Goal: Task Accomplishment & Management: Manage account settings

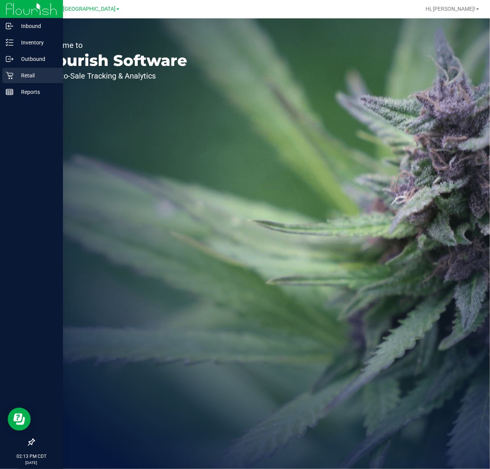
click at [25, 77] on p "Retail" at bounding box center [36, 75] width 46 height 9
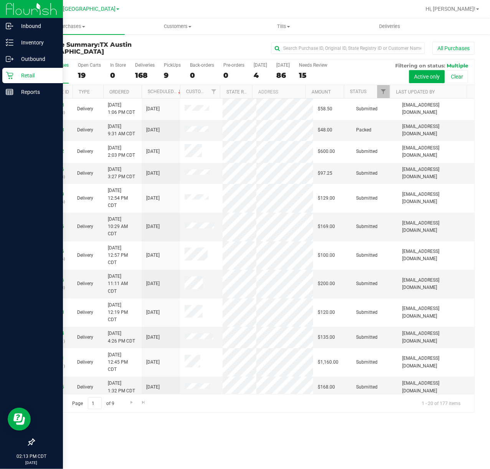
click at [7, 80] on div "Retail" at bounding box center [32, 75] width 61 height 15
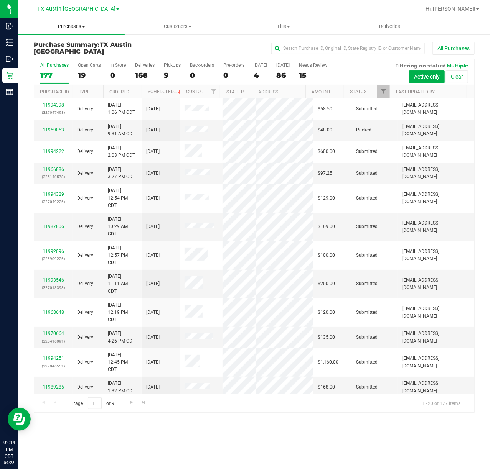
click at [69, 30] on uib-tab-heading "Purchases Summary of purchases Fulfillment All purchases" at bounding box center [71, 26] width 106 height 16
click at [59, 57] on span "Fulfillment" at bounding box center [42, 55] width 48 height 7
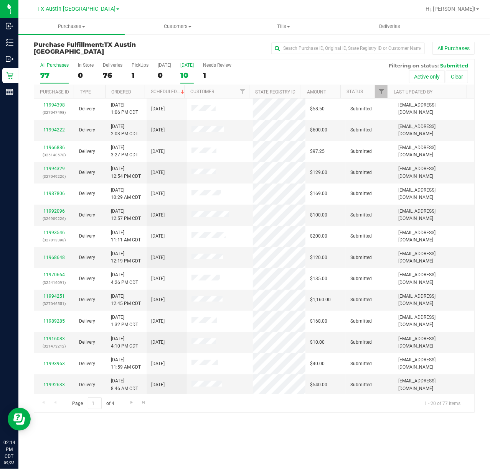
click at [188, 68] on label "Tomorrow 10" at bounding box center [186, 73] width 13 height 21
click at [0, 0] on input "Tomorrow 10" at bounding box center [0, 0] width 0 height 0
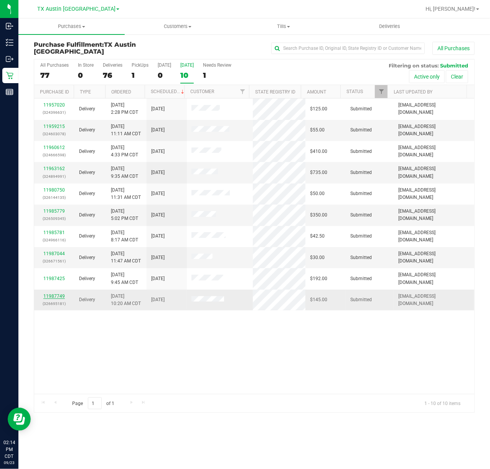
click at [54, 299] on link "11987749" at bounding box center [53, 296] width 21 height 5
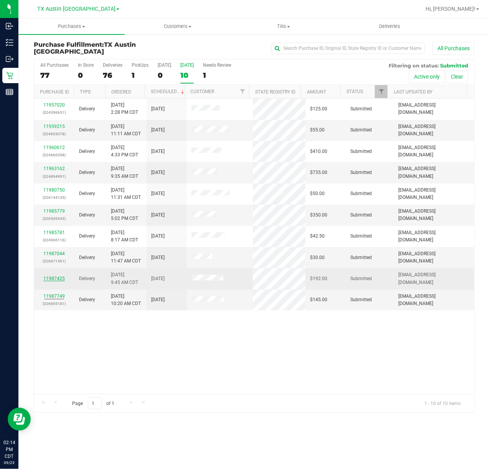
click at [57, 282] on link "11987425" at bounding box center [53, 278] width 21 height 5
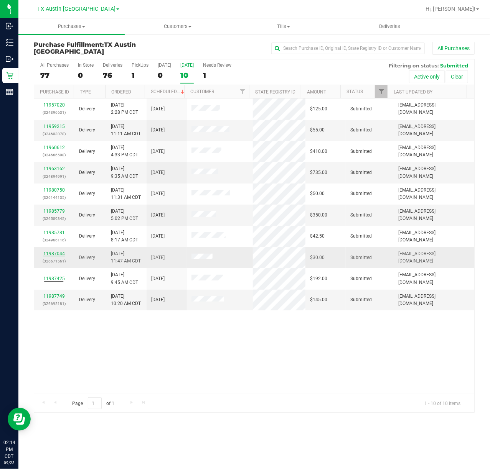
click at [58, 254] on link "11987044" at bounding box center [53, 253] width 21 height 5
drag, startPoint x: 58, startPoint y: 232, endPoint x: 58, endPoint y: 226, distance: 6.5
click at [58, 232] on link "11985781" at bounding box center [53, 232] width 21 height 5
click at [57, 211] on link "11985779" at bounding box center [53, 211] width 21 height 5
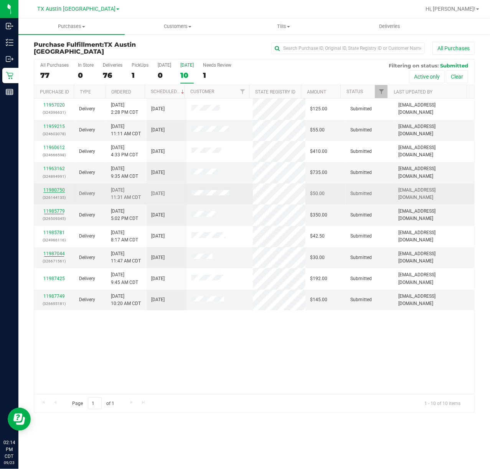
click at [57, 191] on link "11980750" at bounding box center [53, 190] width 21 height 5
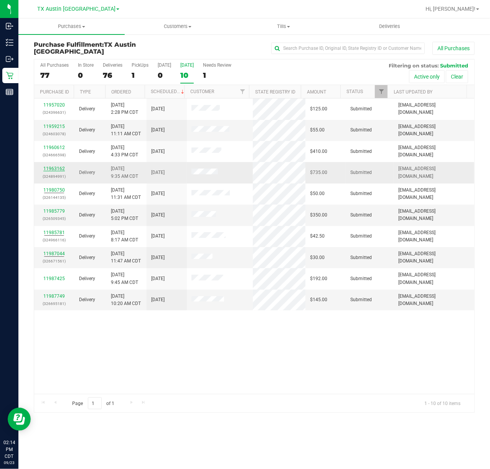
click at [57, 168] on link "11963162" at bounding box center [53, 168] width 21 height 5
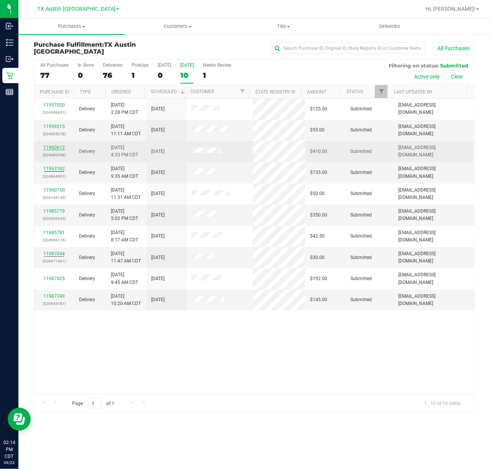
click at [57, 149] on link "11960612" at bounding box center [53, 147] width 21 height 5
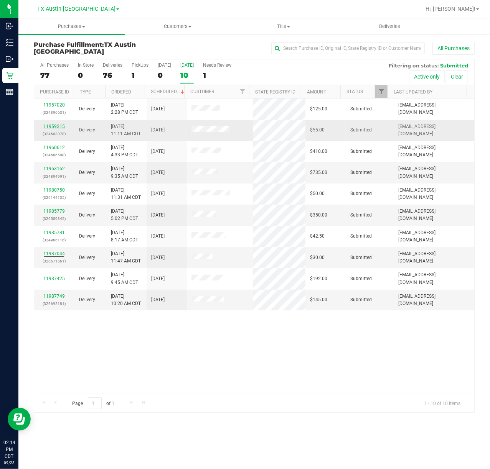
click at [54, 127] on link "11959215" at bounding box center [53, 126] width 21 height 5
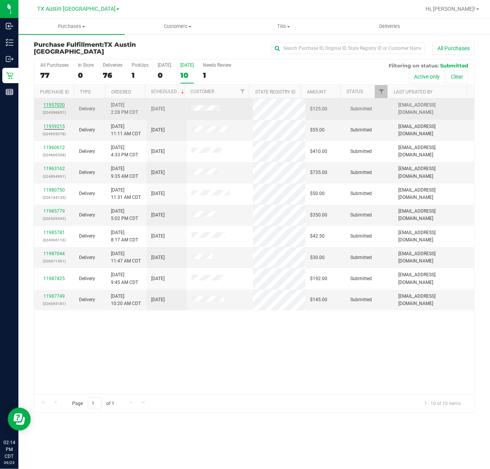
click at [54, 104] on link "11957020" at bounding box center [53, 104] width 21 height 5
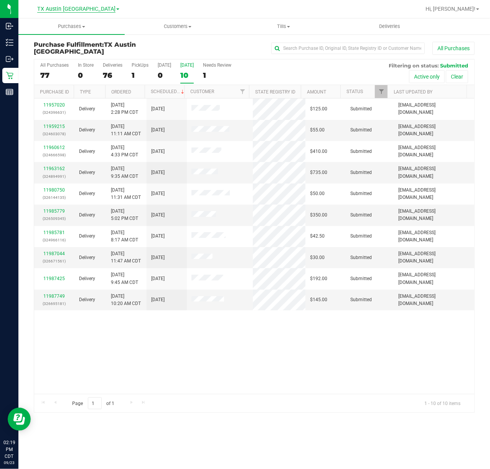
click at [69, 7] on span "TX Austin [GEOGRAPHIC_DATA]" at bounding box center [76, 9] width 78 height 7
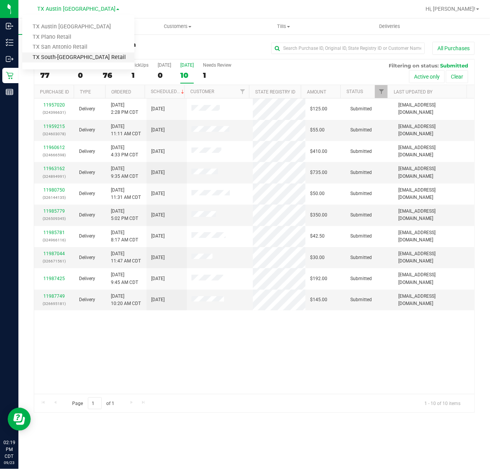
click at [59, 54] on link "TX South-[GEOGRAPHIC_DATA] Retail" at bounding box center [78, 58] width 112 height 10
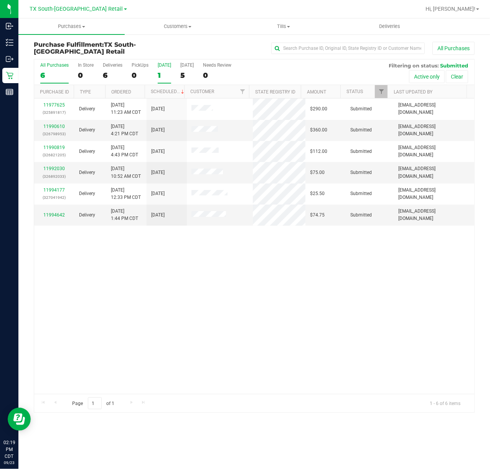
click at [158, 71] on div "1" at bounding box center [164, 75] width 13 height 9
click at [0, 0] on input "Today 1" at bounding box center [0, 0] width 0 height 0
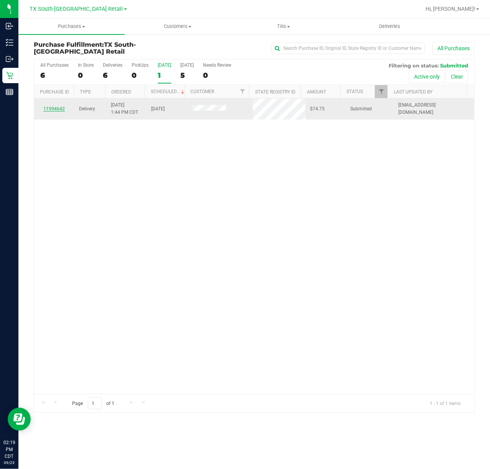
click at [52, 108] on link "11994642" at bounding box center [53, 108] width 21 height 5
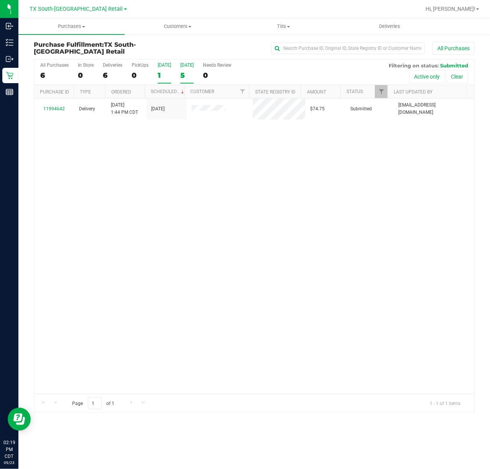
click at [186, 66] on div "Tomorrow" at bounding box center [186, 65] width 13 height 5
click at [0, 0] on input "Tomorrow 5" at bounding box center [0, 0] width 0 height 0
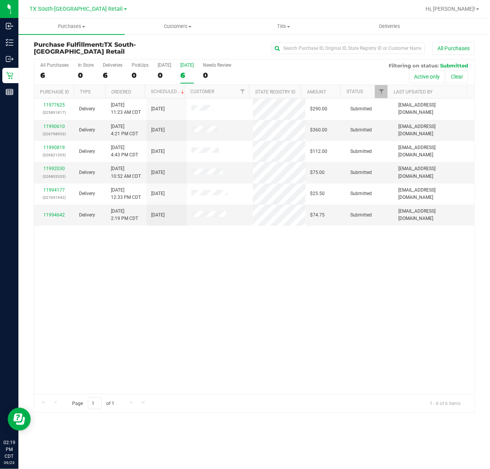
click at [86, 13] on div "TX South-Austin Retail TX Austin DC TX Plano Retail TX San Antonio Retail TX So…" at bounding box center [78, 8] width 97 height 9
click at [89, 11] on span "TX South-[GEOGRAPHIC_DATA] Retail" at bounding box center [76, 9] width 93 height 7
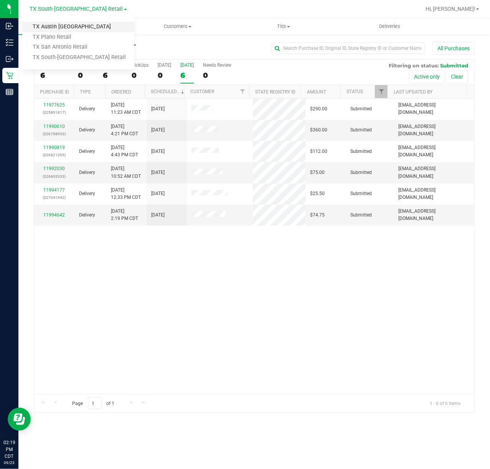
click at [71, 27] on link "TX Austin [GEOGRAPHIC_DATA]" at bounding box center [78, 27] width 112 height 10
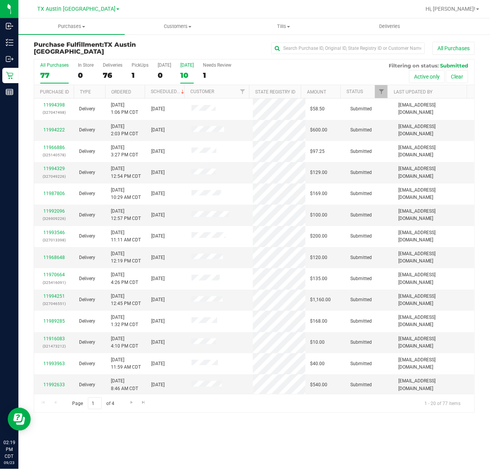
click at [187, 74] on div "10" at bounding box center [186, 75] width 13 height 9
click at [0, 0] on input "Tomorrow 10" at bounding box center [0, 0] width 0 height 0
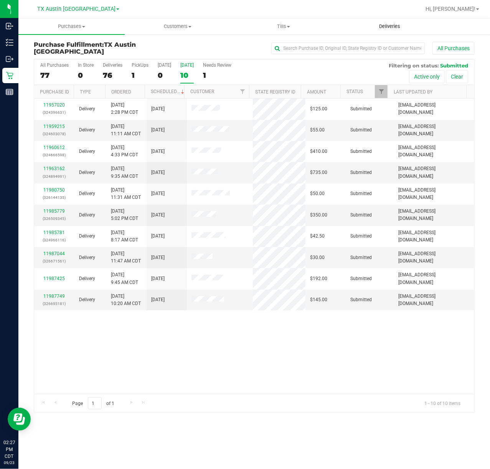
click at [384, 23] on span "Deliveries" at bounding box center [390, 26] width 42 height 7
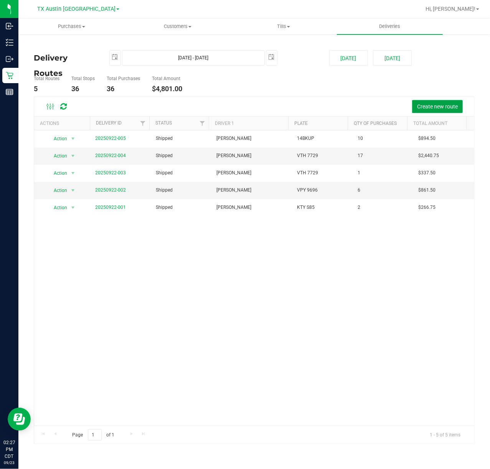
click at [440, 106] on span "Create new route" at bounding box center [437, 107] width 41 height 6
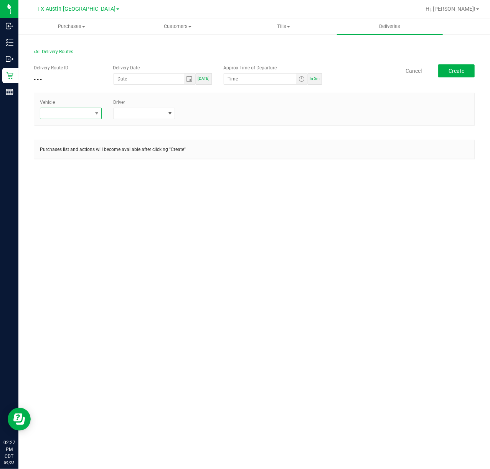
click at [74, 117] on span at bounding box center [65, 113] width 51 height 11
type input "fl"
click at [80, 163] on li "FL-ESCAPE-63" at bounding box center [78, 162] width 76 height 13
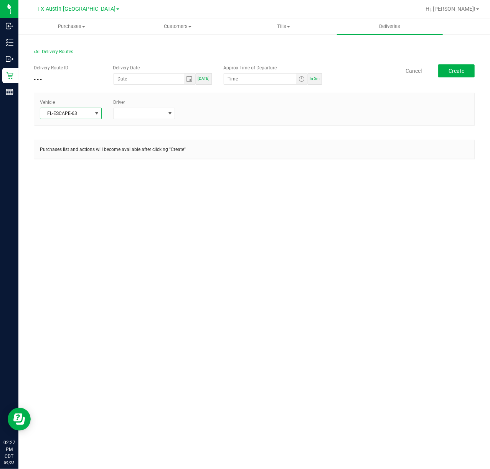
click at [462, 62] on div "Delivery Route ID - - - Delivery Date Today Approx Time of Departure In 5m Canc…" at bounding box center [254, 116] width 441 height 114
click at [459, 73] on span "Create" at bounding box center [456, 71] width 16 height 6
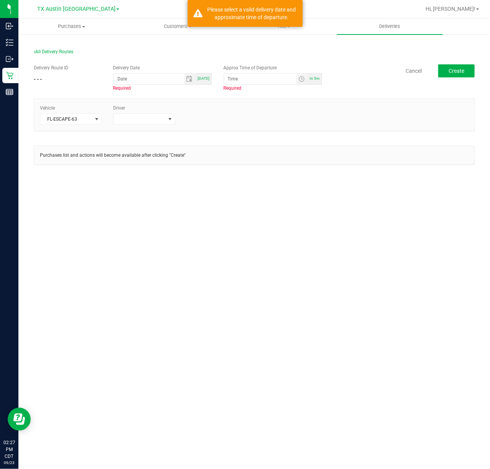
click at [200, 82] on div "Today" at bounding box center [204, 79] width 16 height 12
type input "[DATE]"
click at [318, 74] on div "In 5m" at bounding box center [315, 79] width 14 height 12
type input "2:32 PM"
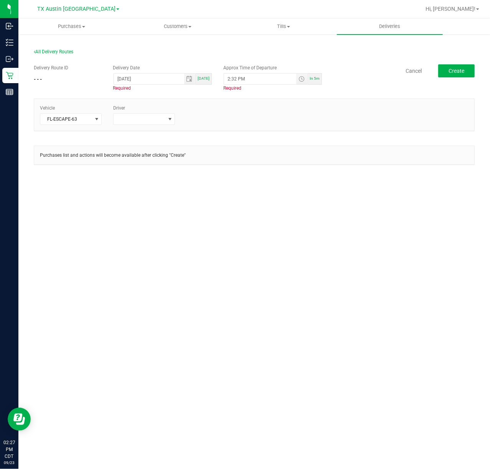
click at [444, 63] on div "Delivery Route ID - - - Delivery Date 09/23/2025 Today Required Approx Time of …" at bounding box center [254, 119] width 441 height 120
click at [443, 68] on button "Create" at bounding box center [456, 70] width 36 height 13
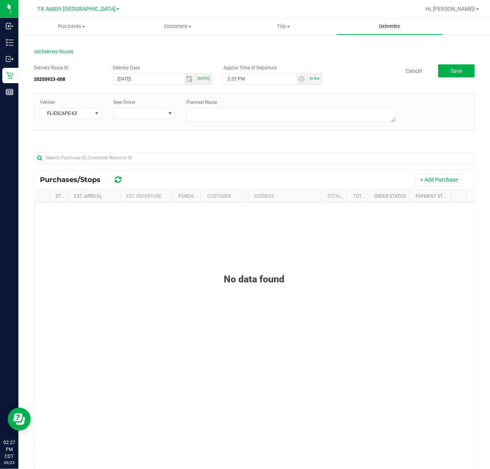
click at [371, 23] on span "Deliveries" at bounding box center [390, 26] width 42 height 7
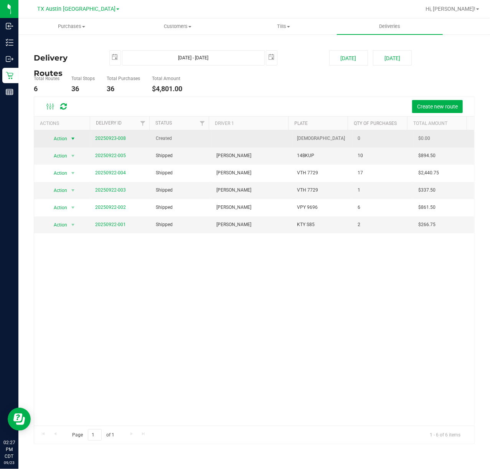
click at [71, 134] on span "select" at bounding box center [73, 138] width 10 height 11
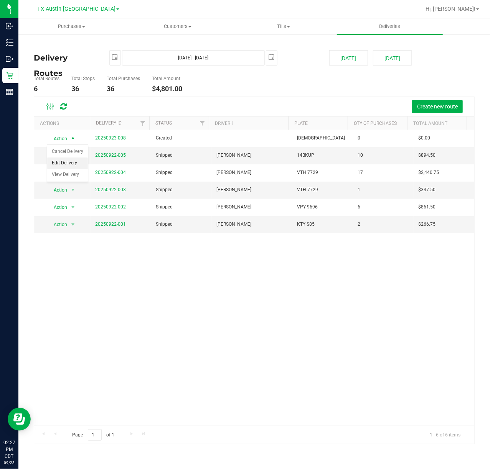
click at [71, 161] on li "Edit Delivery" at bounding box center [67, 164] width 41 height 12
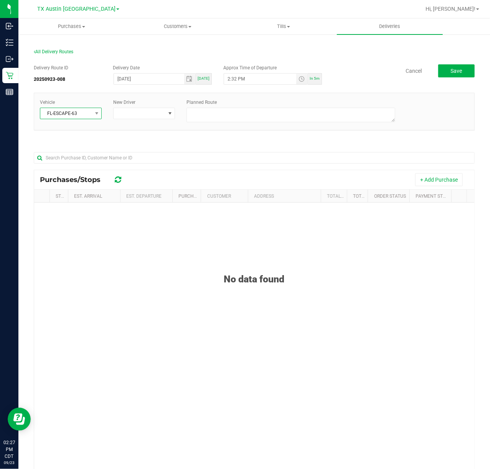
click at [93, 110] on span at bounding box center [97, 113] width 10 height 11
type input "tx"
click at [91, 161] on li "TX Escape 61" at bounding box center [76, 159] width 72 height 13
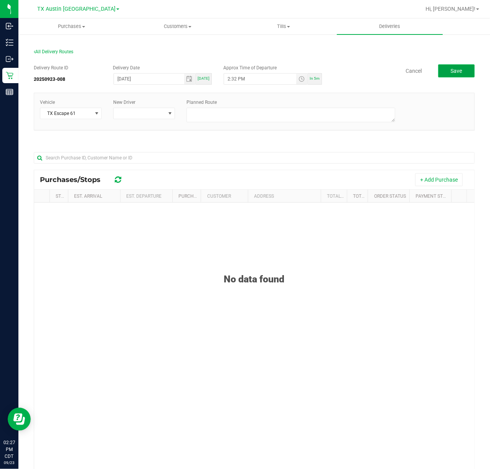
click at [453, 64] on button "Save" at bounding box center [456, 70] width 36 height 13
click at [381, 28] on span "Deliveries" at bounding box center [390, 26] width 42 height 7
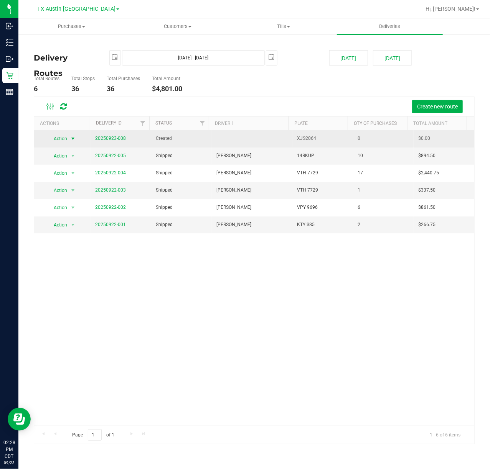
click at [72, 137] on span "select" at bounding box center [73, 139] width 6 height 6
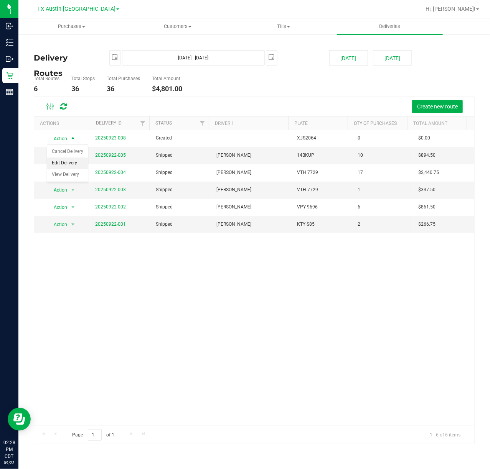
click at [67, 160] on li "Edit Delivery" at bounding box center [67, 164] width 41 height 12
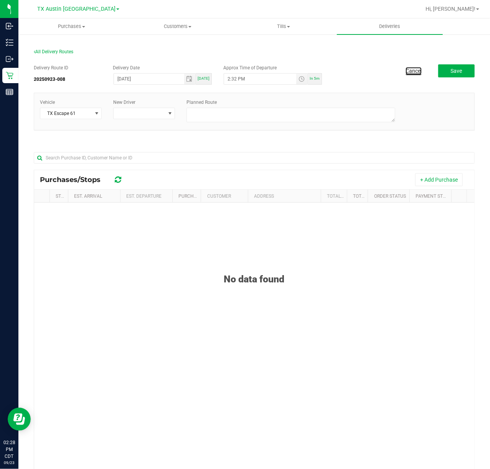
click at [409, 70] on link "Cancel" at bounding box center [413, 71] width 16 height 8
click at [405, 31] on uib-tab-heading "Deliveries" at bounding box center [390, 26] width 106 height 16
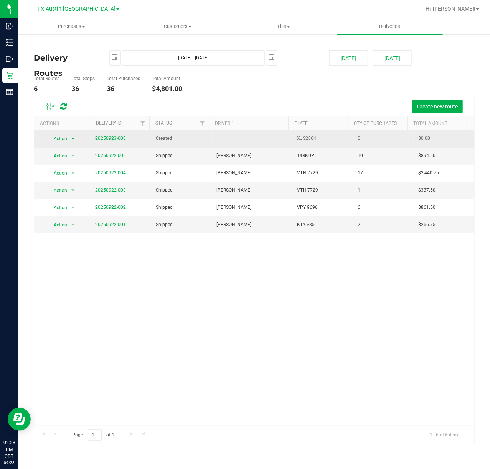
click at [77, 134] on div "Action Action Cancel Delivery Edit Delivery View Delivery" at bounding box center [62, 138] width 47 height 11
click at [70, 138] on span "select" at bounding box center [73, 139] width 6 height 6
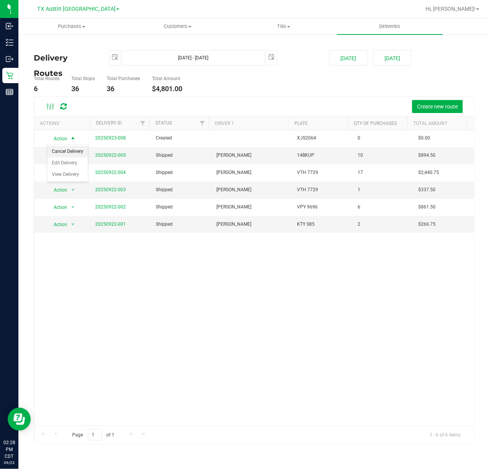
click at [71, 150] on li "Cancel Delivery" at bounding box center [67, 152] width 41 height 12
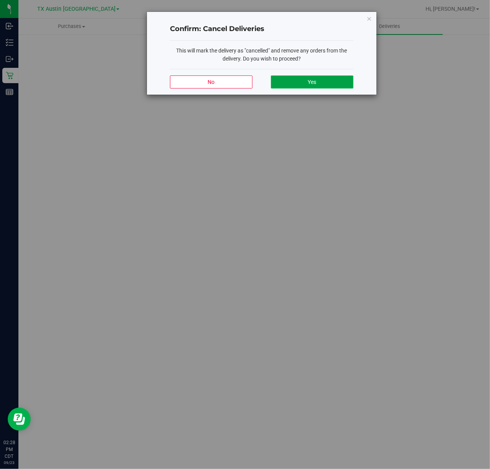
click at [319, 86] on button "Yes" at bounding box center [312, 82] width 82 height 13
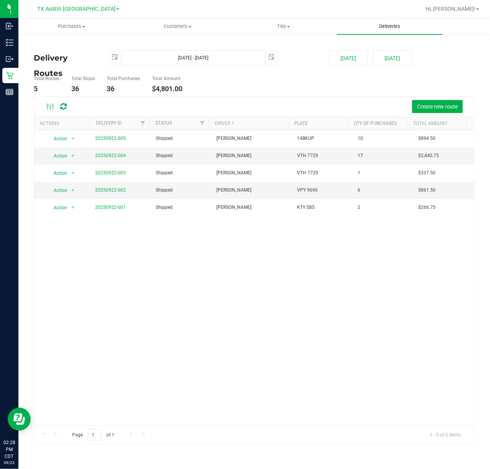
click at [395, 20] on uib-tab-heading "Deliveries" at bounding box center [390, 26] width 106 height 16
click at [399, 33] on uib-tab-heading "Deliveries" at bounding box center [390, 26] width 106 height 16
click at [398, 55] on button "Tomorrow" at bounding box center [392, 57] width 39 height 15
type input "Sep 24, 2025 - Sep 24, 2025"
type input "2025-09-24"
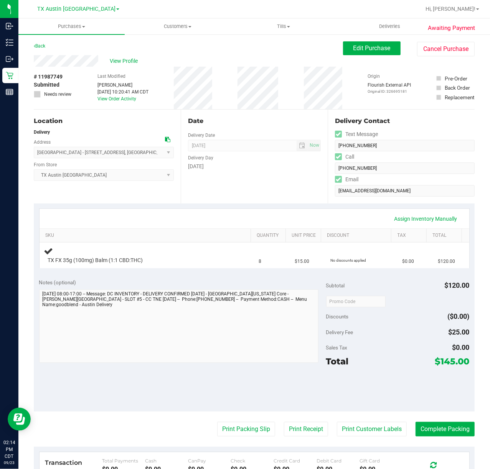
click at [264, 189] on div "Date Delivery Date 09/24/2025 Now 09/24/2025 07:00 AM Now Delivery Day Wednesday" at bounding box center [254, 157] width 147 height 94
click at [286, 189] on div "Date Delivery Date 09/24/2025 Now 09/24/2025 07:00 AM Now Delivery Day Wednesday" at bounding box center [254, 157] width 147 height 94
click at [305, 174] on div "Date Delivery Date 09/24/2025 Now 09/24/2025 07:00 AM Now Delivery Day Wednesday" at bounding box center [254, 157] width 147 height 94
click at [227, 214] on div "Assign Inventory Manually" at bounding box center [254, 219] width 416 height 13
click at [218, 211] on div "Assign Inventory Manually" at bounding box center [255, 219] width 430 height 20
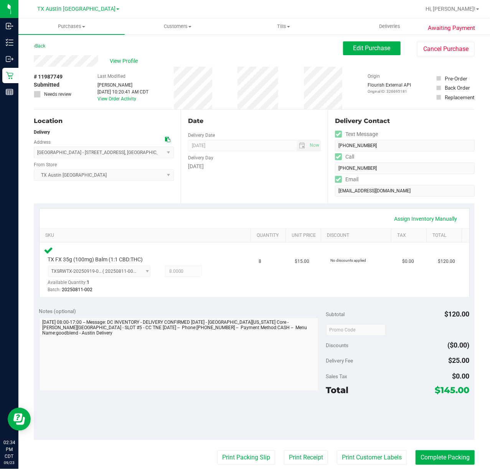
click at [284, 197] on div "Date Delivery Date 09/24/2025 Now 09/24/2025 07:00 AM Now Delivery Day Wednesday" at bounding box center [254, 157] width 147 height 94
click at [388, 463] on button "Print Customer Labels" at bounding box center [372, 458] width 70 height 15
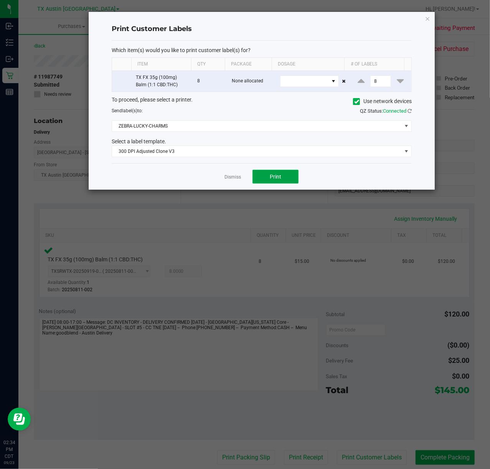
click at [255, 172] on button "Print" at bounding box center [275, 177] width 46 height 14
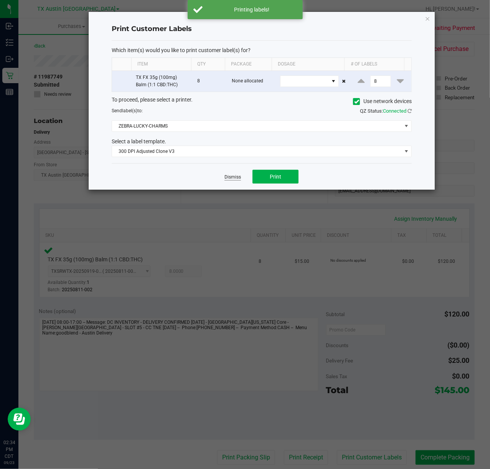
click at [237, 178] on link "Dismiss" at bounding box center [232, 177] width 16 height 7
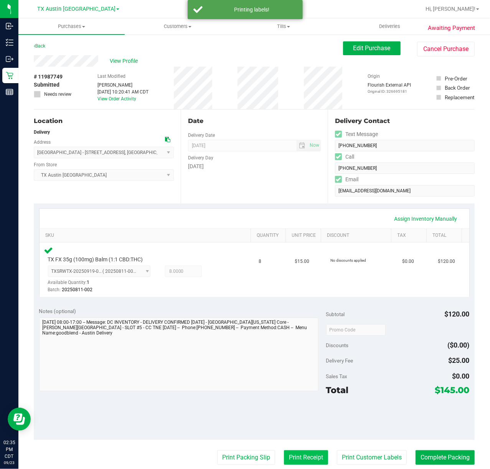
click at [289, 451] on button "Print Receipt" at bounding box center [306, 458] width 44 height 15
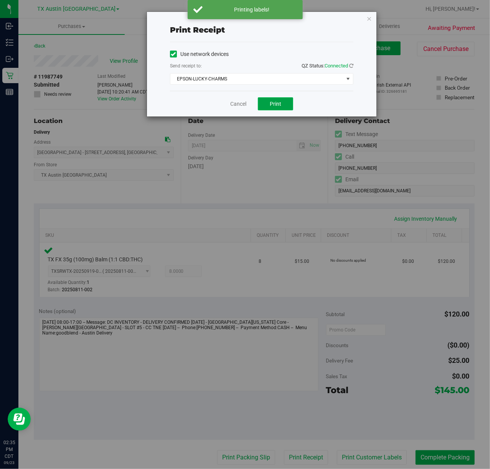
click at [278, 99] on button "Print" at bounding box center [275, 103] width 35 height 13
click at [240, 99] on div "Cancel Print" at bounding box center [261, 104] width 183 height 26
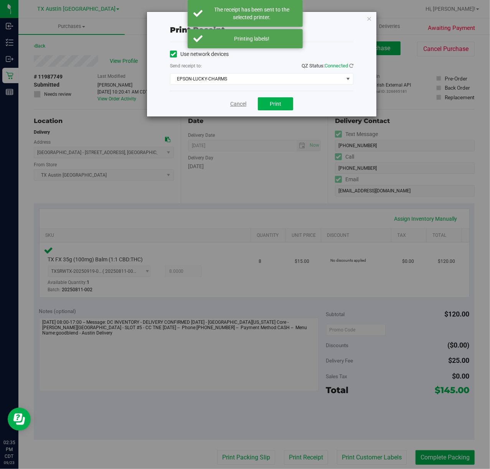
click at [235, 107] on link "Cancel" at bounding box center [238, 104] width 16 height 8
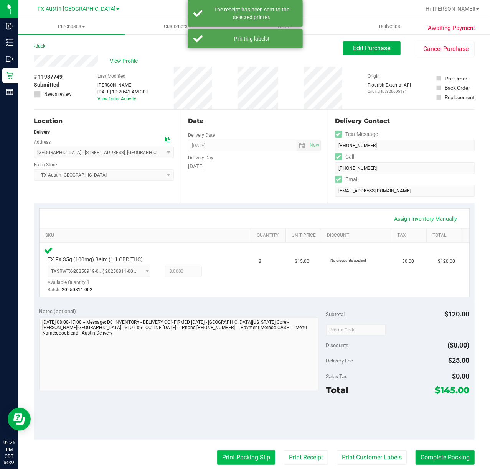
click at [217, 456] on button "Print Packing Slip" at bounding box center [246, 458] width 58 height 15
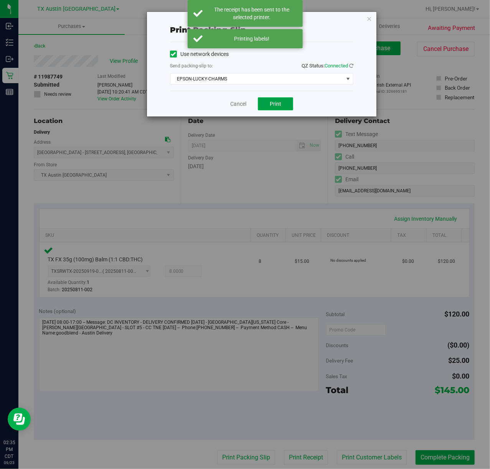
click at [267, 103] on button "Print" at bounding box center [275, 103] width 35 height 13
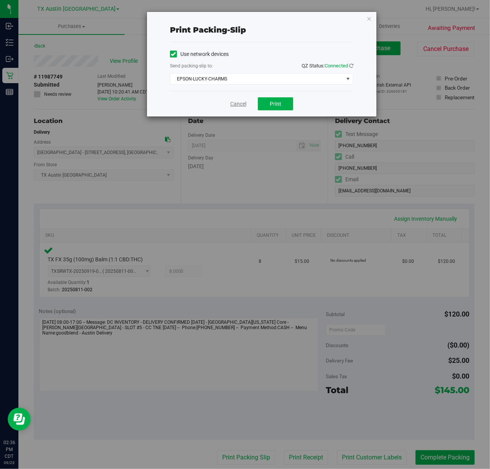
click at [239, 106] on link "Cancel" at bounding box center [238, 104] width 16 height 8
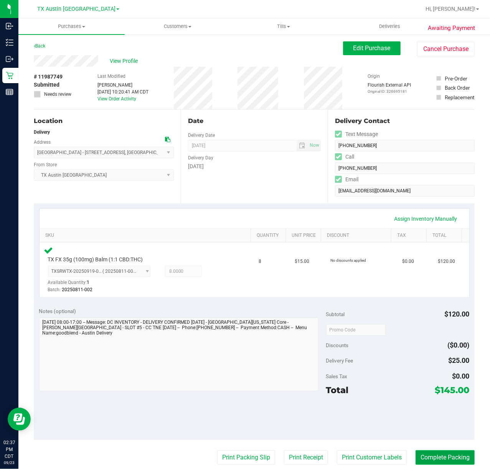
click at [450, 460] on button "Complete Packing" at bounding box center [444, 458] width 59 height 15
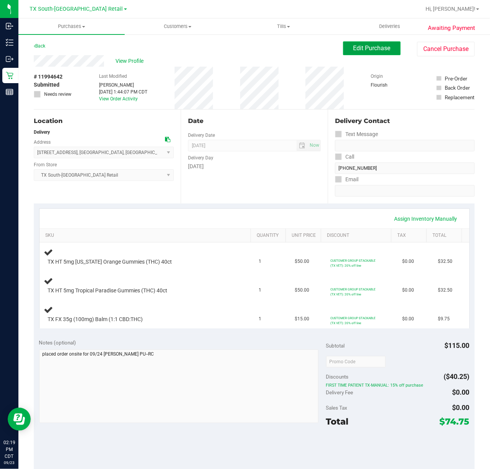
click at [368, 51] on span "Edit Purchase" at bounding box center [371, 47] width 37 height 7
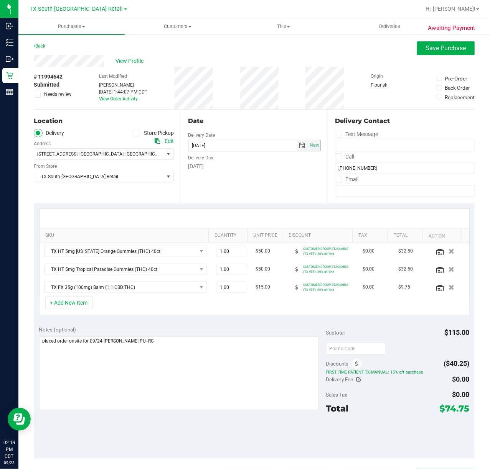
click at [299, 147] on span "select" at bounding box center [302, 146] width 6 height 6
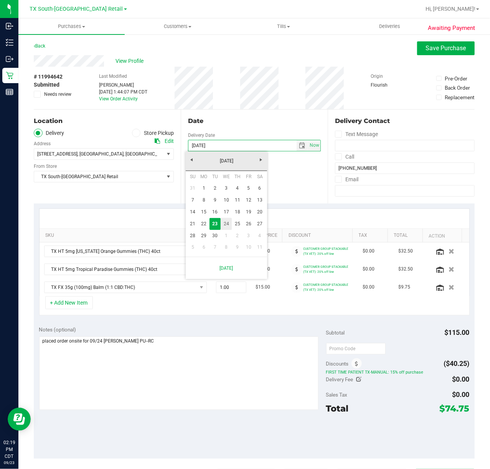
click at [230, 221] on link "24" at bounding box center [226, 224] width 11 height 12
type input "[DATE]"
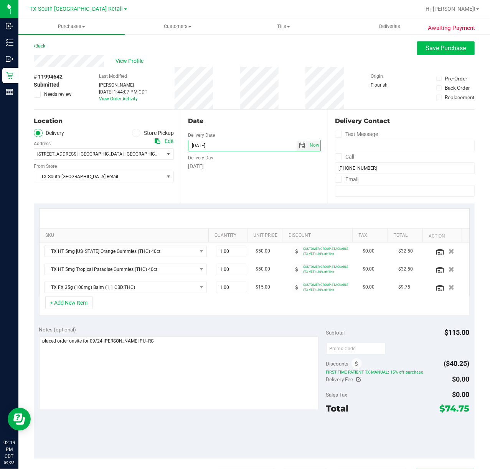
click at [415, 59] on div "View Profile" at bounding box center [254, 61] width 441 height 12
click at [427, 49] on span "Save Purchase" at bounding box center [446, 47] width 40 height 7
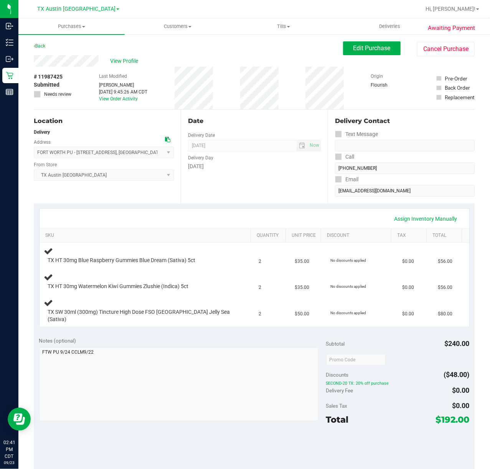
click at [292, 189] on div "Date Delivery Date [DATE] Now [DATE] 07:00 AM Now Delivery Day [DATE]" at bounding box center [254, 157] width 147 height 94
click at [273, 186] on div "Date Delivery Date [DATE] Now [DATE] 07:00 AM Now Delivery Day [DATE]" at bounding box center [254, 157] width 147 height 94
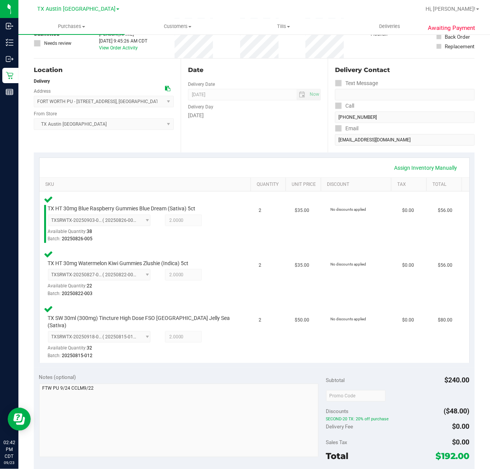
scroll to position [102, 0]
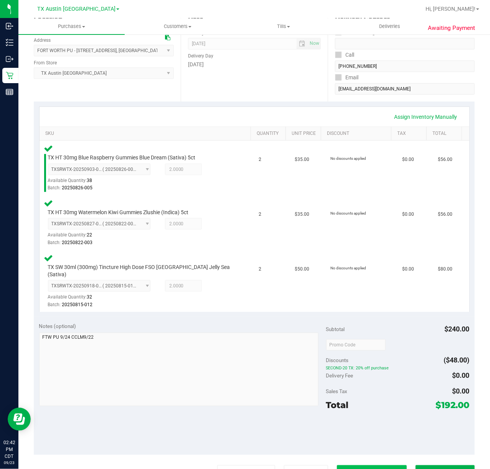
click at [337, 466] on button "Print Customer Labels" at bounding box center [372, 473] width 70 height 15
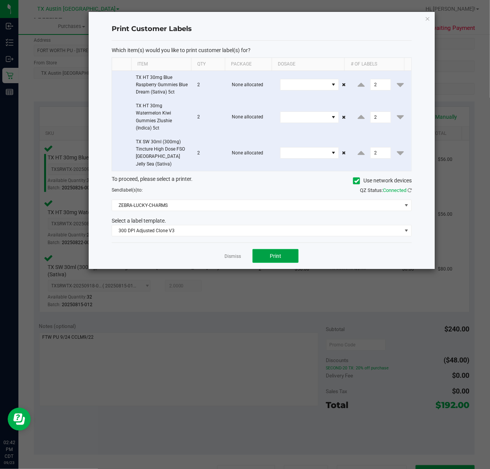
click at [263, 249] on button "Print" at bounding box center [275, 256] width 46 height 14
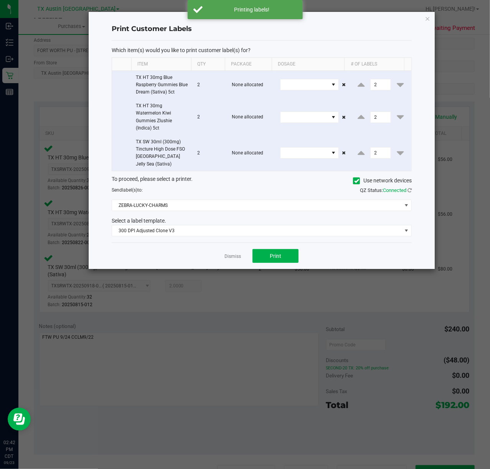
click at [231, 252] on app-cancel-button "Dismiss" at bounding box center [232, 256] width 16 height 8
click at [236, 254] on link "Dismiss" at bounding box center [232, 257] width 16 height 7
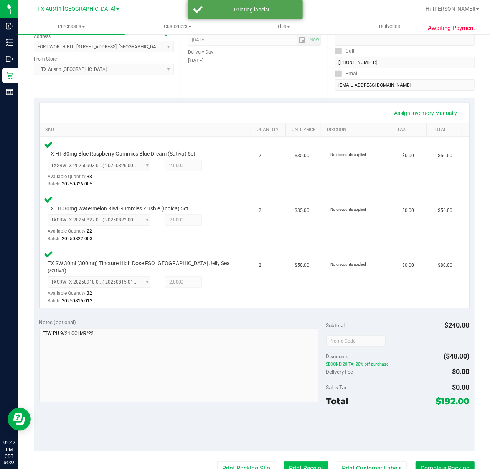
click at [284, 463] on button "Print Receipt" at bounding box center [306, 469] width 44 height 15
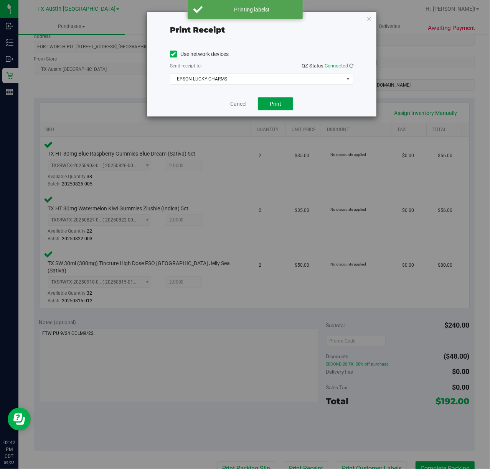
click at [273, 109] on button "Print" at bounding box center [275, 103] width 35 height 13
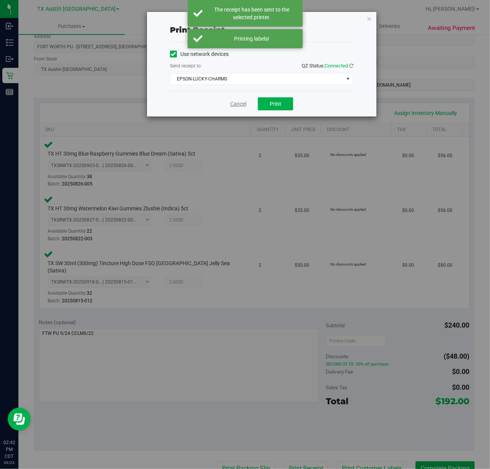
click at [237, 104] on link "Cancel" at bounding box center [238, 104] width 16 height 8
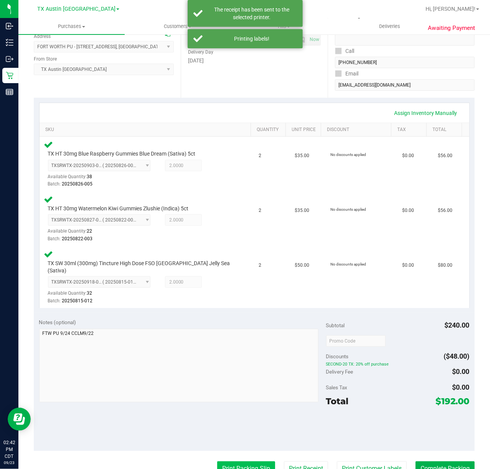
click at [256, 466] on button "Print Packing Slip" at bounding box center [246, 469] width 58 height 15
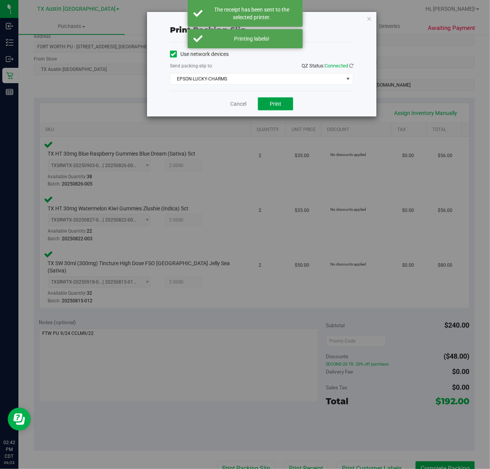
click at [266, 104] on button "Print" at bounding box center [275, 103] width 35 height 13
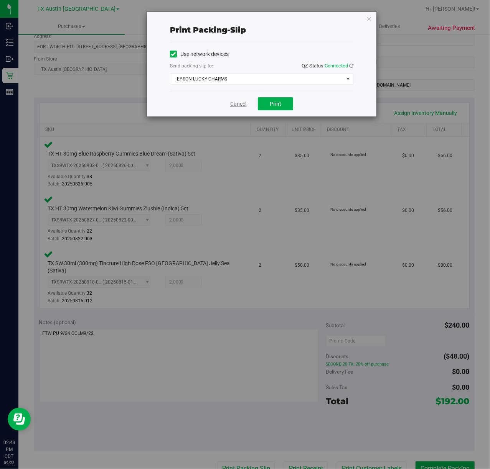
click at [245, 106] on link "Cancel" at bounding box center [238, 104] width 16 height 8
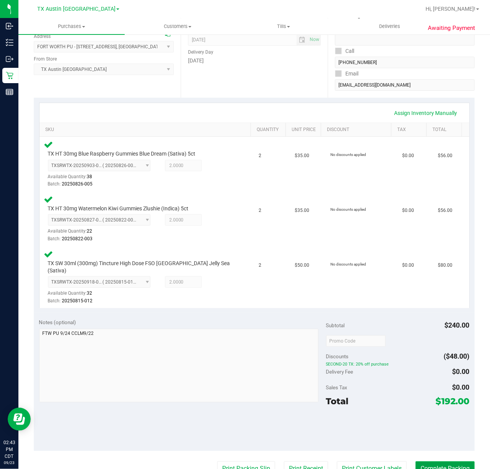
click at [442, 462] on button "Complete Packing" at bounding box center [444, 469] width 59 height 15
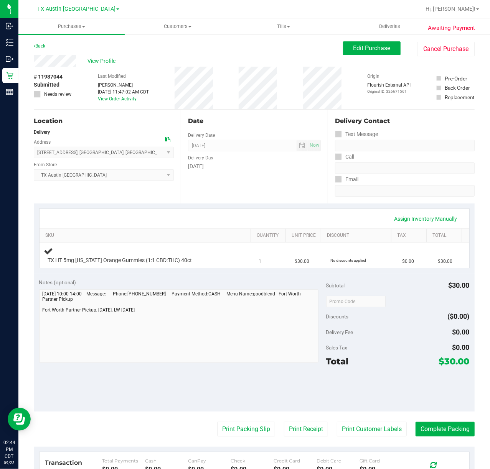
click at [236, 186] on div "Date Delivery Date [DATE] Now [DATE] 07:00 AM Now Delivery Day [DATE]" at bounding box center [254, 157] width 147 height 94
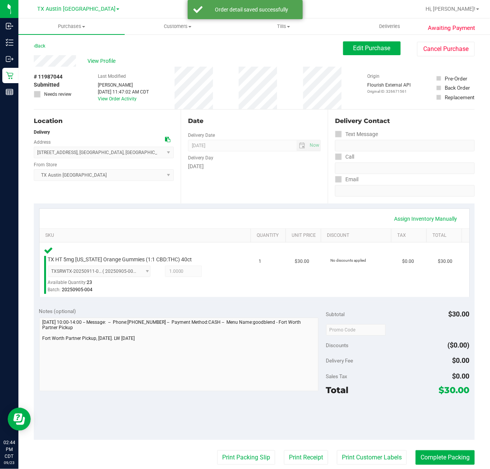
click at [359, 450] on purchase-details "Back Edit Purchase Cancel Purchase View Profile # 11987044 Submitted Needs revi…" at bounding box center [254, 332] width 441 height 583
click at [358, 456] on button "Print Customer Labels" at bounding box center [372, 458] width 70 height 15
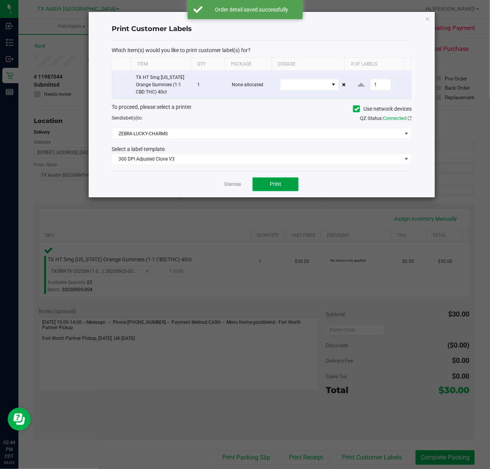
click at [269, 181] on button "Print" at bounding box center [275, 185] width 46 height 14
click at [235, 183] on link "Dismiss" at bounding box center [232, 184] width 16 height 7
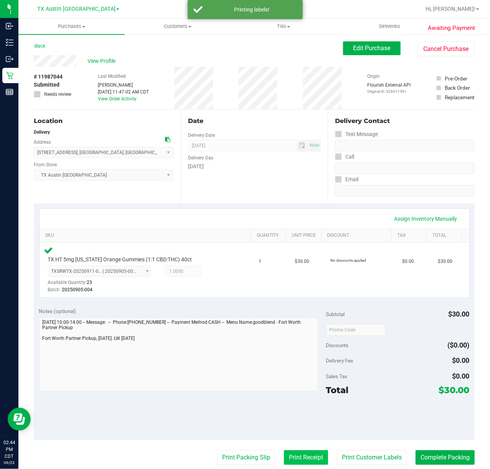
click at [301, 457] on button "Print Receipt" at bounding box center [306, 458] width 44 height 15
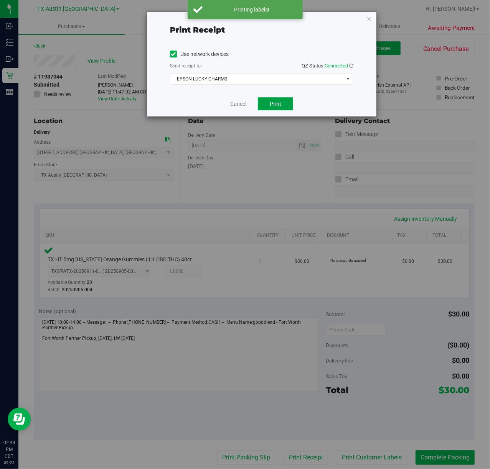
click at [275, 103] on span "Print" at bounding box center [276, 104] width 12 height 6
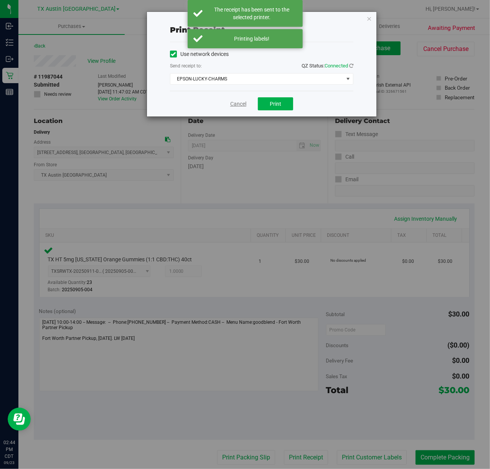
click at [241, 102] on link "Cancel" at bounding box center [238, 104] width 16 height 8
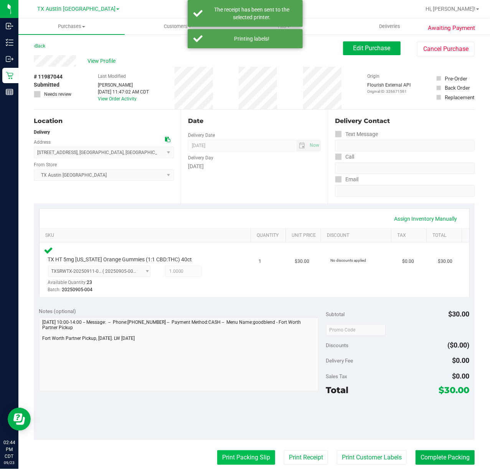
click at [244, 456] on button "Print Packing Slip" at bounding box center [246, 458] width 58 height 15
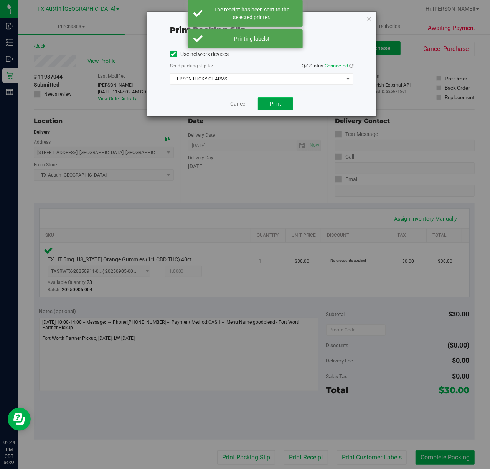
click at [281, 107] on button "Print" at bounding box center [275, 103] width 35 height 13
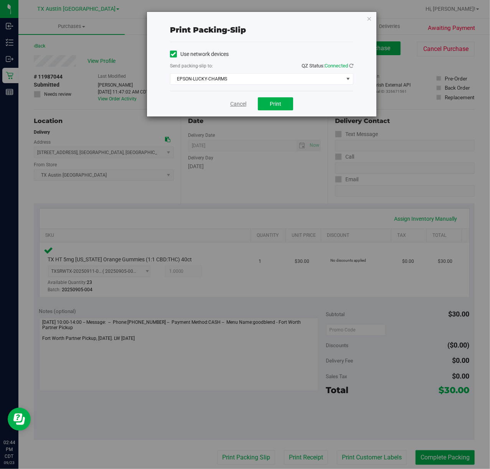
click at [243, 105] on link "Cancel" at bounding box center [238, 104] width 16 height 8
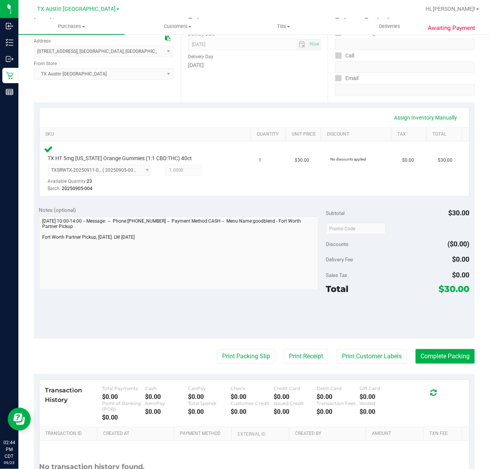
scroll to position [102, 0]
click at [435, 360] on button "Complete Packing" at bounding box center [444, 356] width 59 height 15
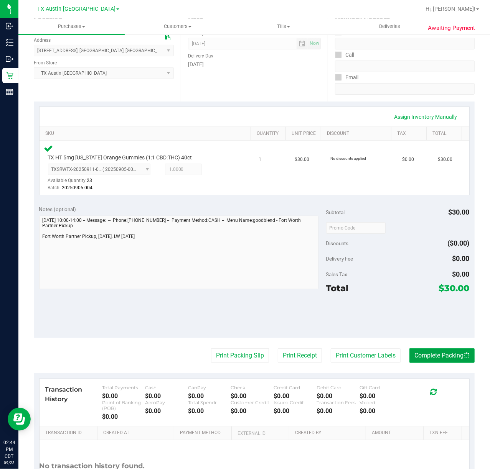
scroll to position [0, 0]
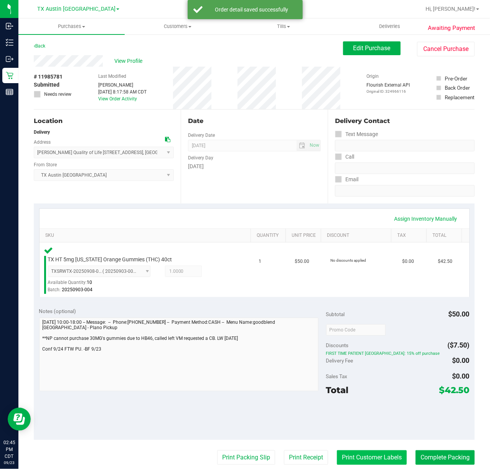
drag, startPoint x: 358, startPoint y: 468, endPoint x: 361, endPoint y: 460, distance: 8.7
click at [358, 465] on purchase-details "Back Edit Purchase Cancel Purchase View Profile # 11985781 Submitted Needs revi…" at bounding box center [254, 332] width 441 height 583
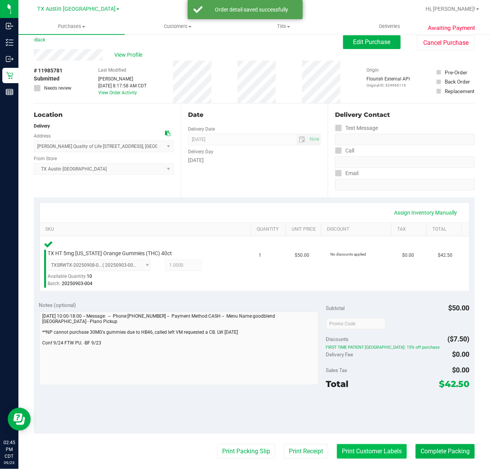
click at [361, 459] on button "Print Customer Labels" at bounding box center [372, 452] width 70 height 15
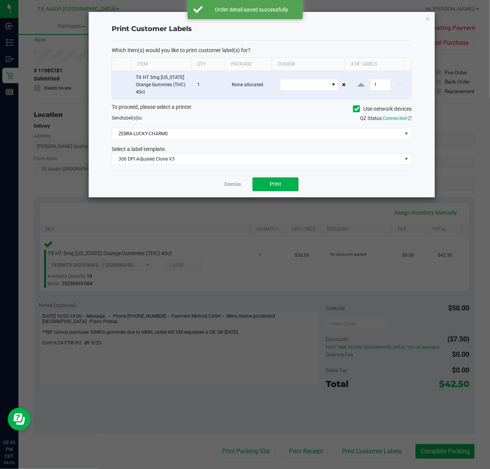
click at [374, 425] on ngb-modal-window "Print Customer Labels Which item(s) would you like to print customer label(s) f…" at bounding box center [248, 234] width 496 height 469
click at [273, 183] on span "Print" at bounding box center [276, 184] width 12 height 6
click at [232, 184] on div at bounding box center [262, 105] width 346 height 186
click at [228, 183] on link "Dismiss" at bounding box center [232, 184] width 16 height 7
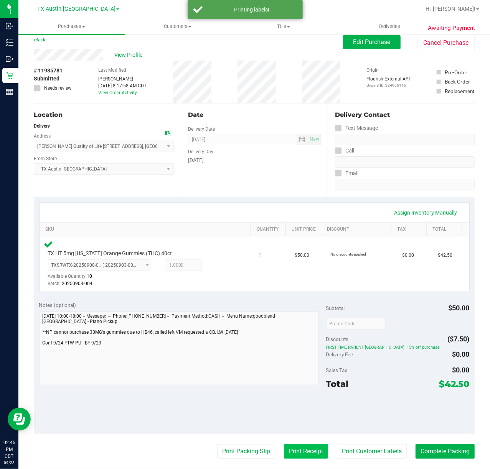
click at [306, 451] on button "Print Receipt" at bounding box center [306, 452] width 44 height 15
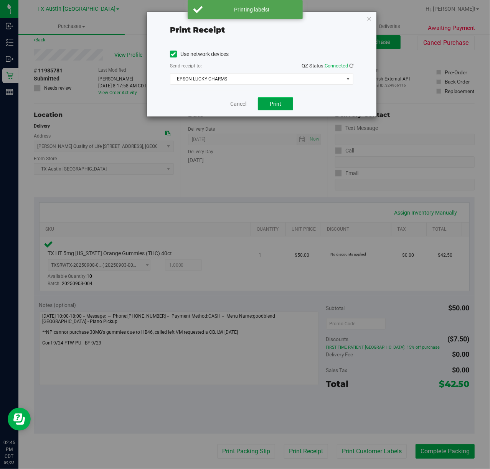
click at [266, 106] on button "Print" at bounding box center [275, 103] width 35 height 13
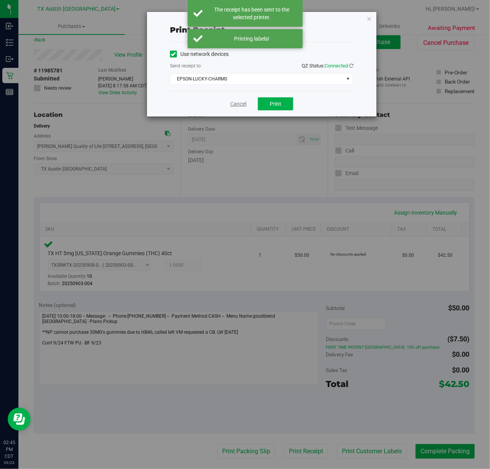
click at [236, 107] on link "Cancel" at bounding box center [238, 104] width 16 height 8
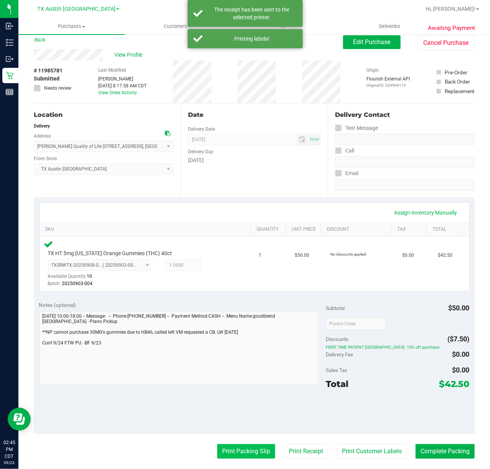
click at [248, 458] on button "Print Packing Slip" at bounding box center [246, 452] width 58 height 15
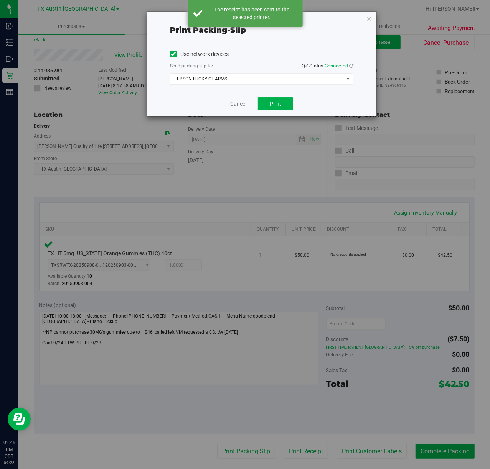
click at [259, 112] on div "Cancel Print" at bounding box center [261, 104] width 183 height 26
click at [265, 102] on button "Print" at bounding box center [275, 103] width 35 height 13
click at [240, 105] on link "Cancel" at bounding box center [235, 104] width 16 height 8
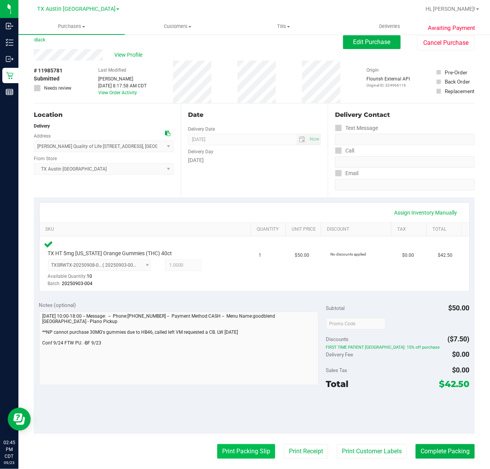
click at [239, 445] on button "Print Packing Slip" at bounding box center [246, 452] width 58 height 15
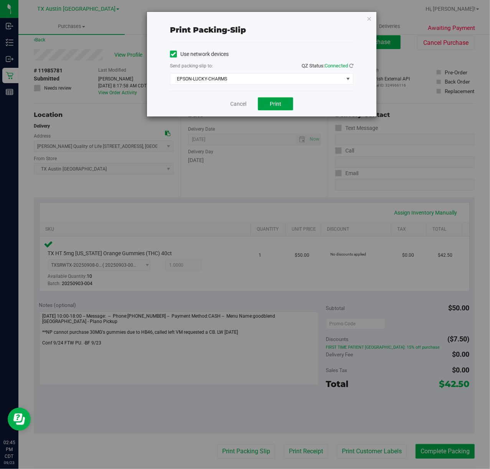
click at [283, 98] on button "Print" at bounding box center [275, 103] width 35 height 13
click at [240, 104] on link "Cancel" at bounding box center [238, 104] width 16 height 8
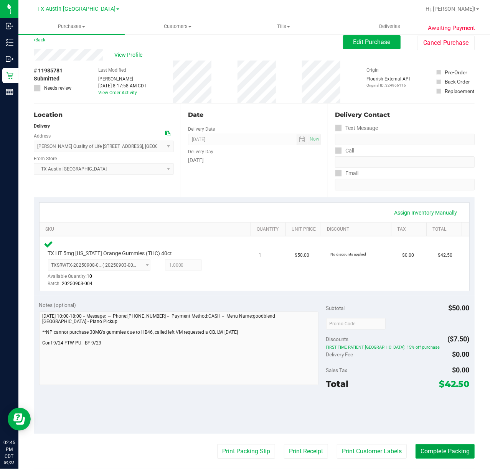
click at [441, 452] on button "Complete Packing" at bounding box center [444, 452] width 59 height 15
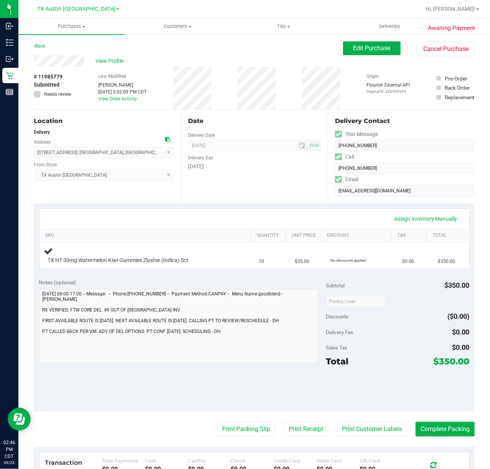
click at [295, 194] on div "Date Delivery Date [DATE] Now [DATE] 07:00 AM Now Delivery Day [DATE]" at bounding box center [254, 157] width 147 height 94
click at [339, 205] on div "Assign Inventory Manually SKU Quantity Unit Price Discount Tax Total TX HT 30mg…" at bounding box center [254, 239] width 441 height 70
click at [277, 209] on div "Assign Inventory Manually SKU Quantity Unit Price Discount Tax Total TX HT 30mg…" at bounding box center [254, 239] width 430 height 60
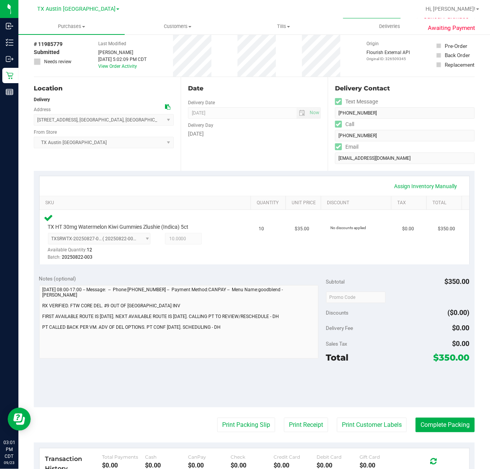
scroll to position [51, 0]
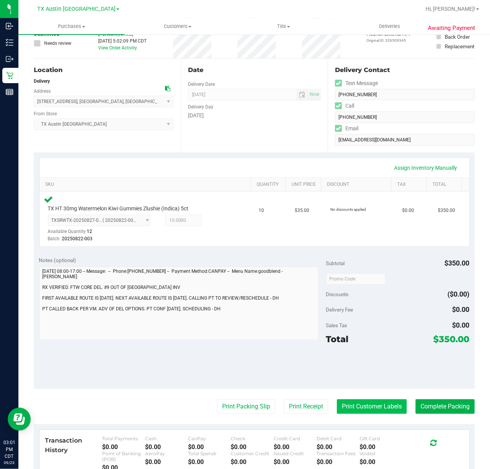
click at [364, 404] on button "Print Customer Labels" at bounding box center [372, 407] width 70 height 15
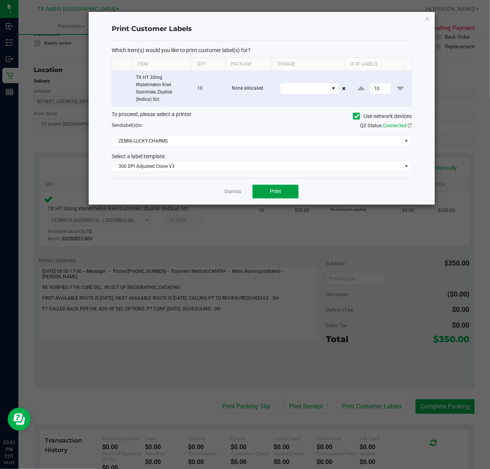
click at [270, 191] on span "Print" at bounding box center [276, 191] width 12 height 6
click at [224, 190] on link "Dismiss" at bounding box center [232, 192] width 16 height 7
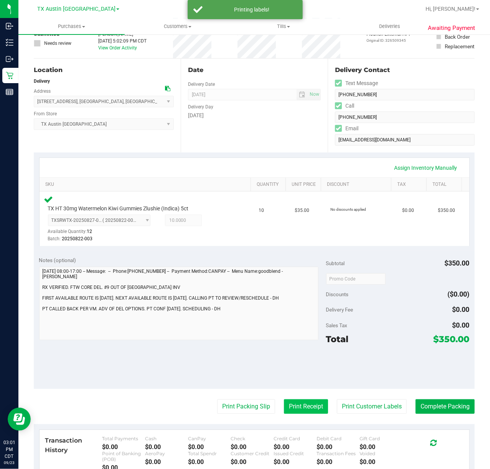
click at [284, 410] on button "Print Receipt" at bounding box center [306, 407] width 44 height 15
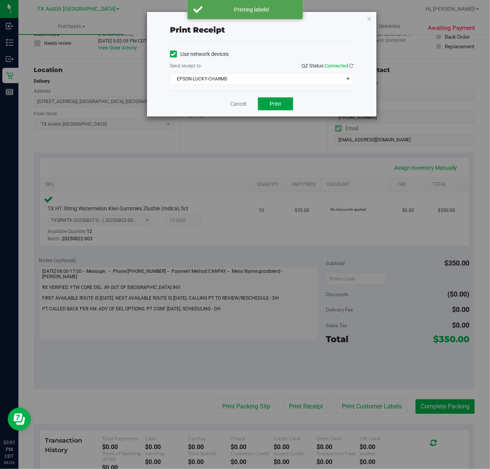
click at [272, 105] on span "Print" at bounding box center [276, 104] width 12 height 6
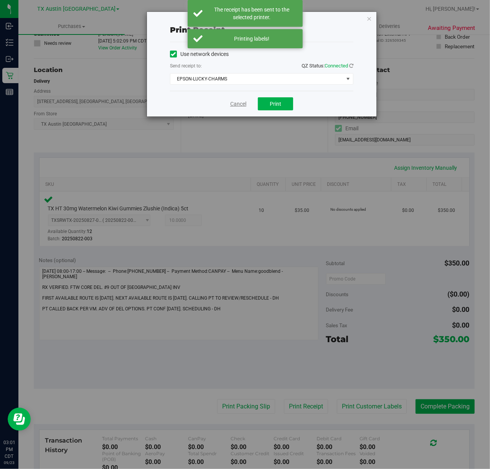
click at [233, 104] on link "Cancel" at bounding box center [238, 104] width 16 height 8
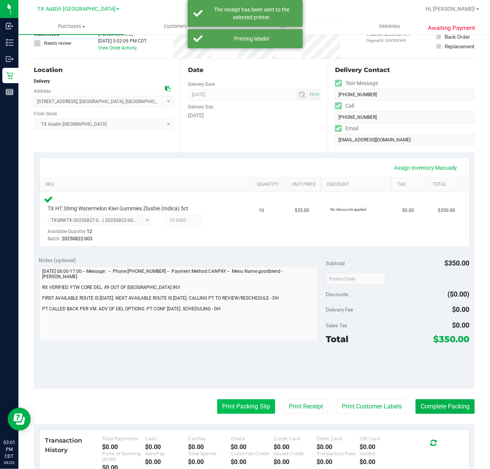
click at [245, 402] on button "Print Packing Slip" at bounding box center [246, 407] width 58 height 15
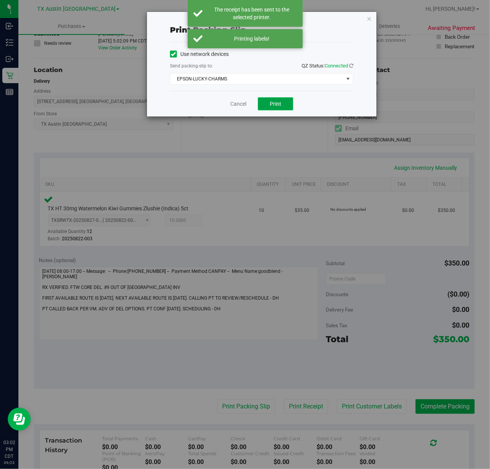
click at [278, 105] on span "Print" at bounding box center [276, 104] width 12 height 6
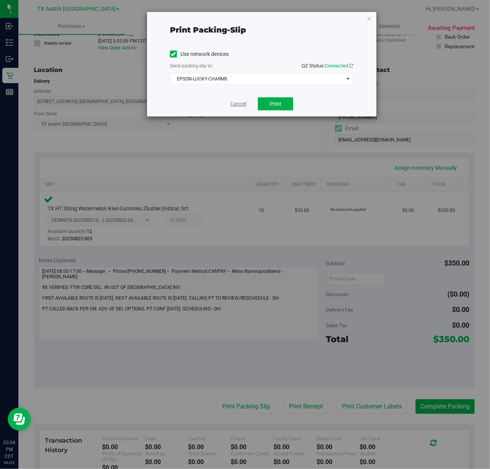
click at [235, 108] on link "Cancel" at bounding box center [238, 104] width 16 height 8
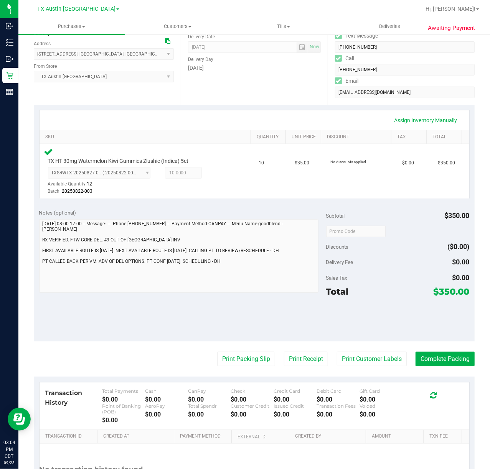
scroll to position [102, 0]
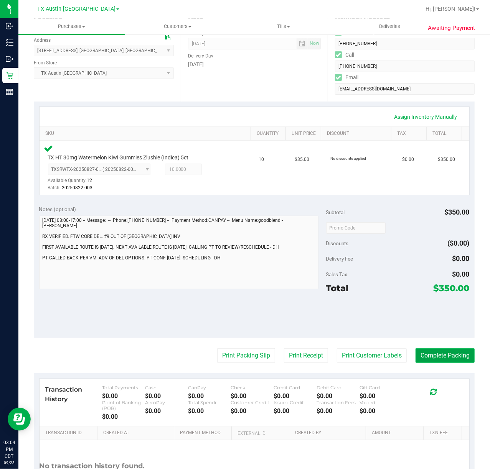
click at [433, 356] on button "Complete Packing" at bounding box center [444, 356] width 59 height 15
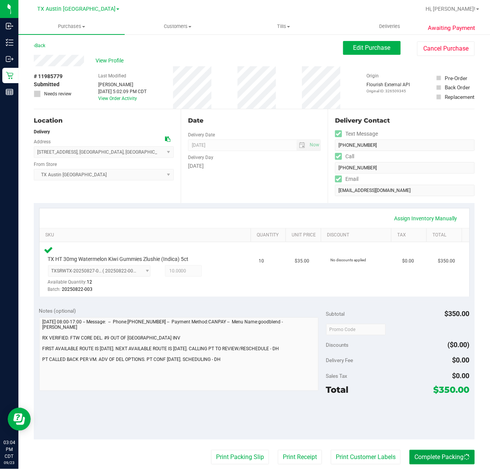
scroll to position [0, 0]
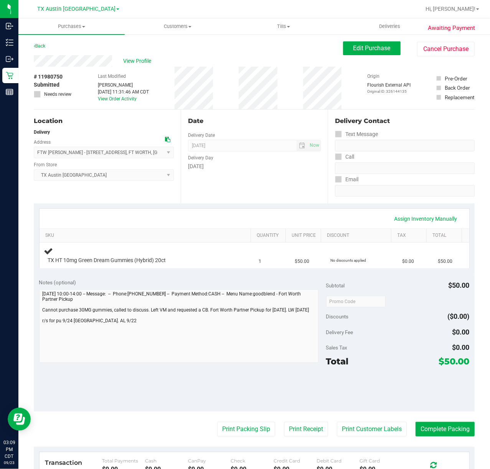
click at [264, 193] on div "Date Delivery Date [DATE] Now [DATE] 07:00 AM Now Delivery Day [DATE]" at bounding box center [254, 157] width 147 height 94
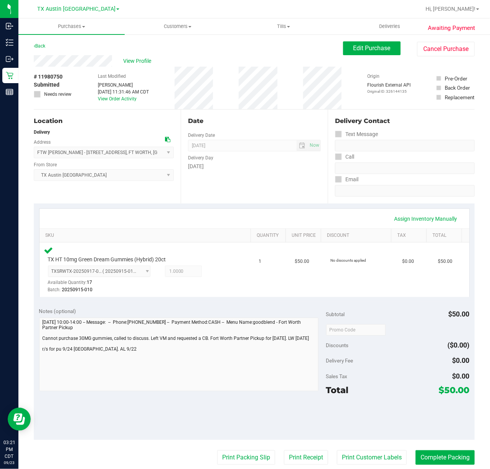
click at [284, 188] on div "Date Delivery Date [DATE] Now [DATE] 07:00 AM Now Delivery Day [DATE]" at bounding box center [254, 157] width 147 height 94
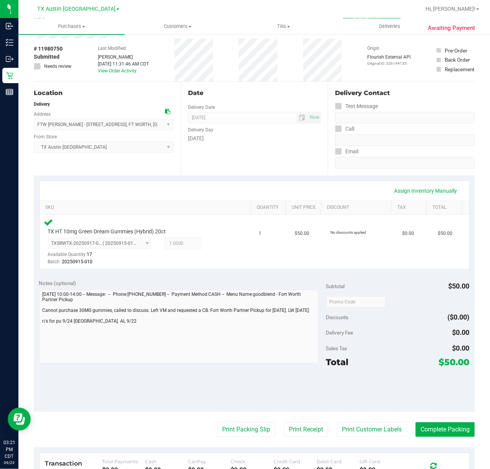
scroll to position [51, 0]
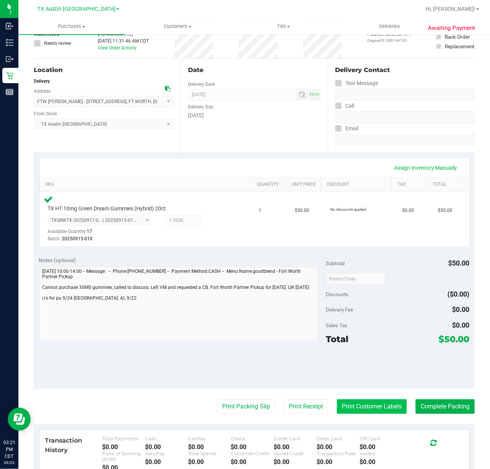
click at [364, 404] on button "Print Customer Labels" at bounding box center [372, 407] width 70 height 15
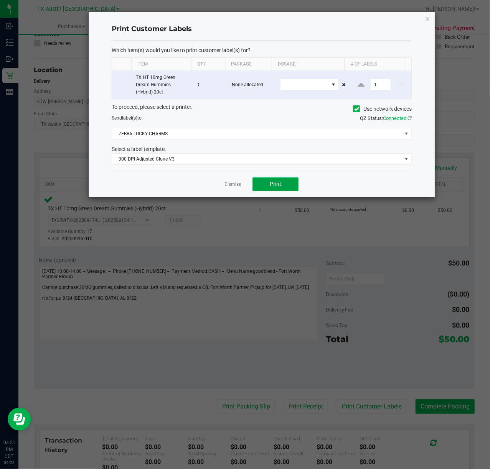
click at [266, 184] on button "Print" at bounding box center [275, 185] width 46 height 14
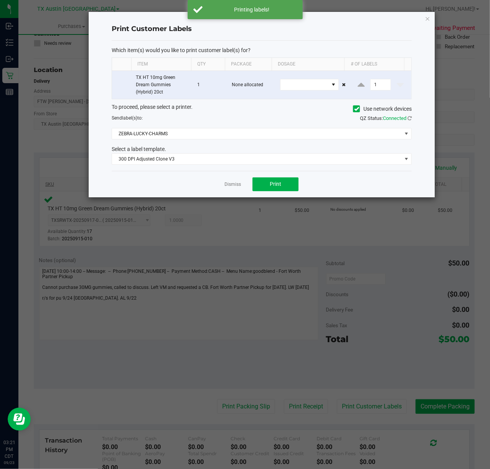
click at [235, 183] on link "Dismiss" at bounding box center [232, 184] width 16 height 7
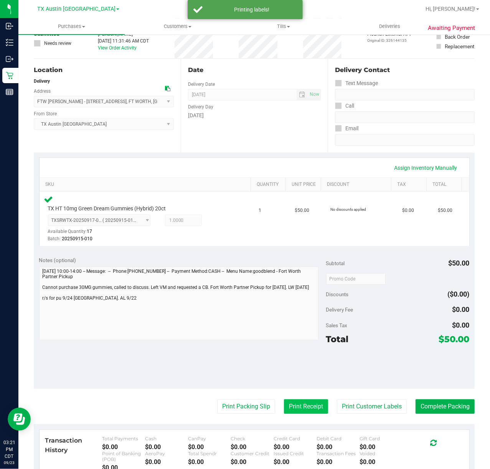
click at [309, 412] on button "Print Receipt" at bounding box center [306, 407] width 44 height 15
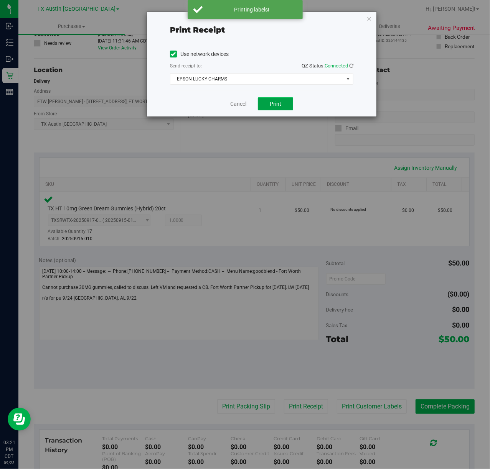
click at [261, 108] on button "Print" at bounding box center [275, 103] width 35 height 13
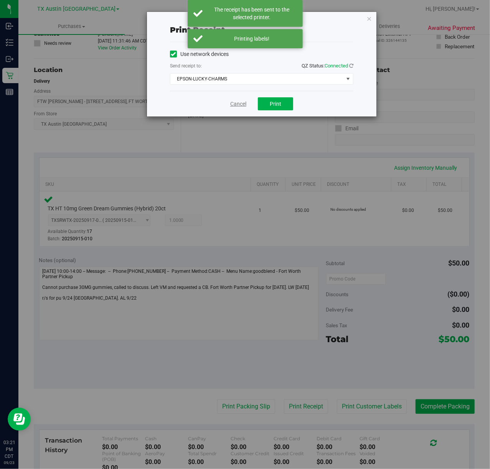
click at [239, 104] on link "Cancel" at bounding box center [238, 104] width 16 height 8
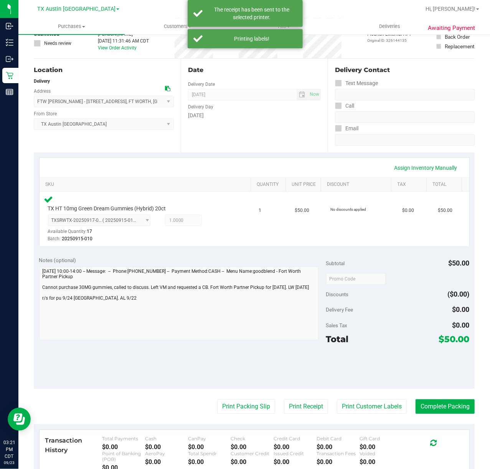
click at [256, 398] on purchase-details "Back Edit Purchase Cancel Purchase View Profile # 11980750 Submitted Needs revi…" at bounding box center [254, 281] width 441 height 583
click at [252, 407] on button "Print Packing Slip" at bounding box center [246, 407] width 58 height 15
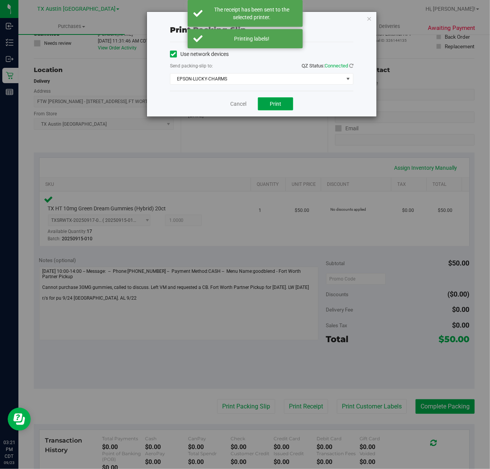
click at [267, 107] on button "Print" at bounding box center [275, 103] width 35 height 13
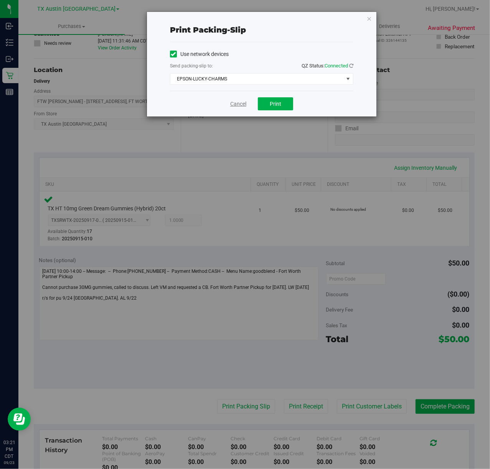
click at [235, 105] on link "Cancel" at bounding box center [238, 104] width 16 height 8
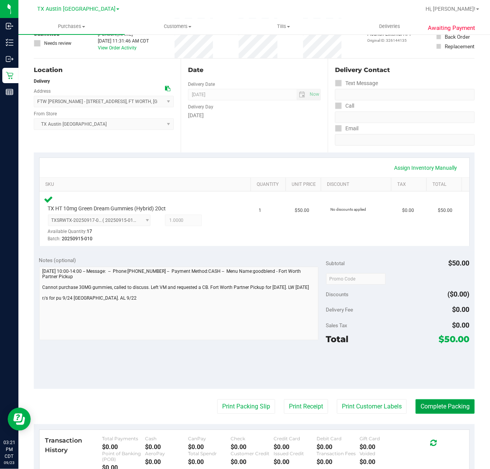
click at [432, 412] on button "Complete Packing" at bounding box center [444, 407] width 59 height 15
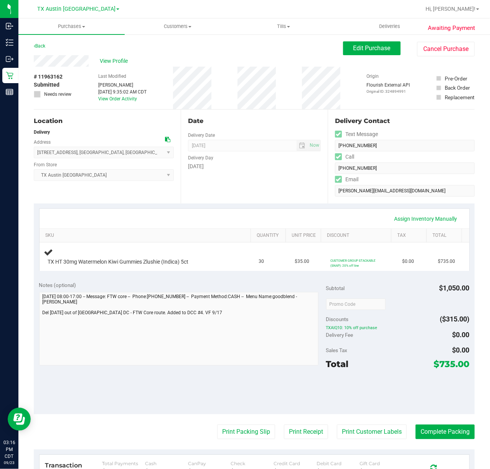
click at [250, 206] on div "Assign Inventory Manually SKU Quantity Unit Price Discount Tax Total TX HT 30mg…" at bounding box center [254, 240] width 441 height 73
click at [286, 199] on div "Date Delivery Date 09/24/2025 Now 09/24/2025 07:00 AM Now Delivery Day Wednesday" at bounding box center [254, 157] width 147 height 94
click at [259, 202] on div "Date Delivery Date 09/24/2025 Now 09/24/2025 07:00 AM Now Delivery Day Wednesday" at bounding box center [254, 157] width 147 height 94
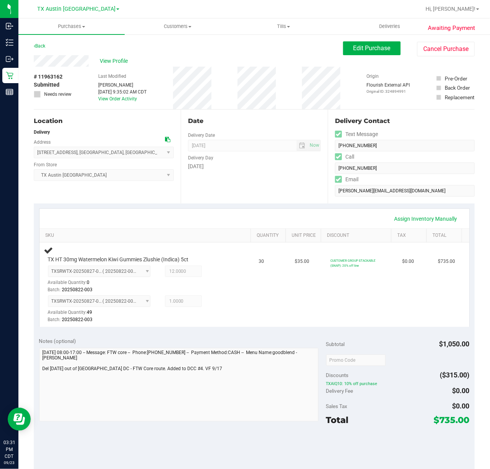
click at [330, 212] on div "Assign Inventory Manually" at bounding box center [255, 219] width 430 height 20
click at [329, 219] on div "Assign Inventory Manually" at bounding box center [254, 219] width 416 height 13
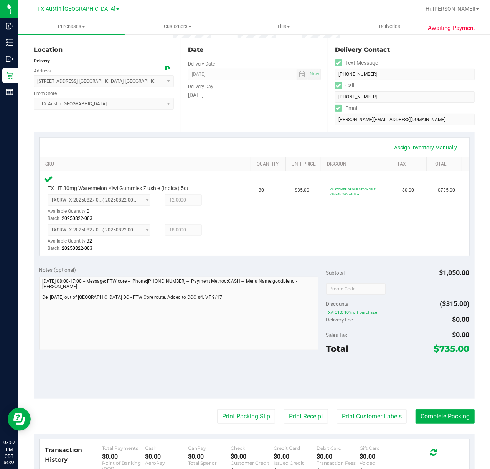
scroll to position [74, 0]
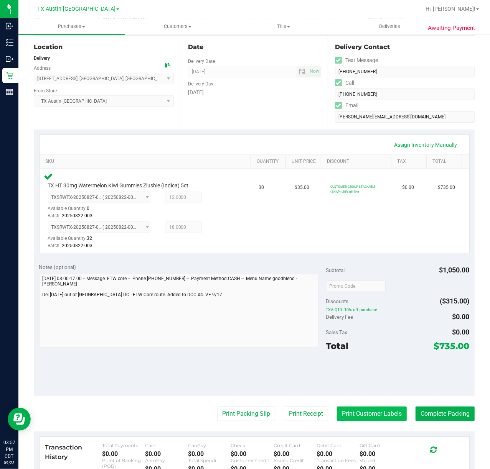
click at [364, 418] on button "Print Customer Labels" at bounding box center [372, 414] width 70 height 15
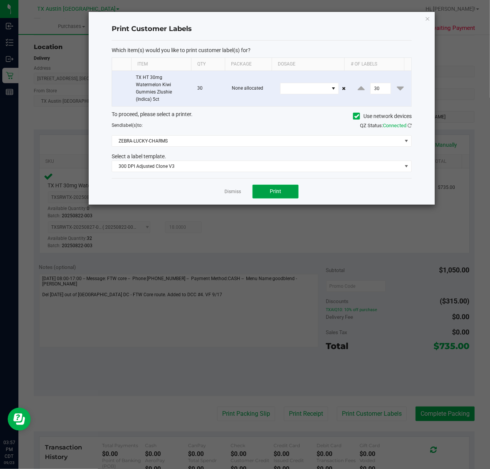
click at [273, 191] on span "Print" at bounding box center [276, 191] width 12 height 6
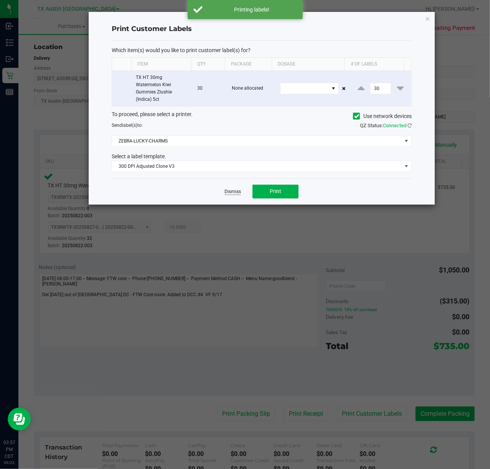
click at [236, 193] on link "Dismiss" at bounding box center [232, 192] width 16 height 7
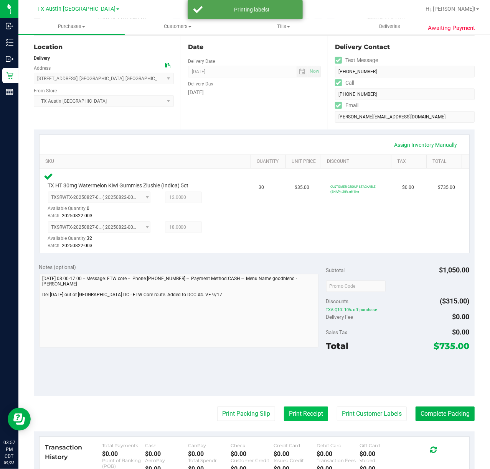
click at [298, 415] on button "Print Receipt" at bounding box center [306, 414] width 44 height 15
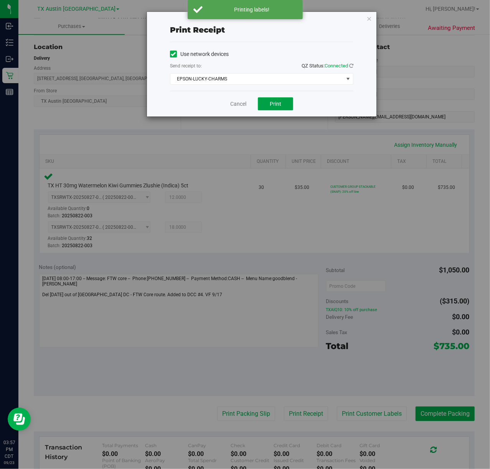
click at [280, 101] on span "Print" at bounding box center [276, 104] width 12 height 6
click at [234, 106] on link "Cancel" at bounding box center [235, 104] width 16 height 8
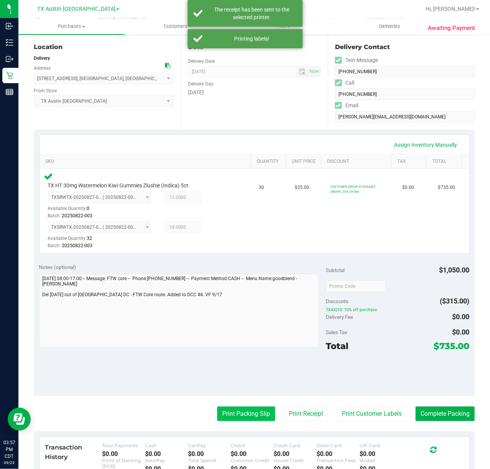
click at [238, 419] on button "Print Packing Slip" at bounding box center [246, 414] width 58 height 15
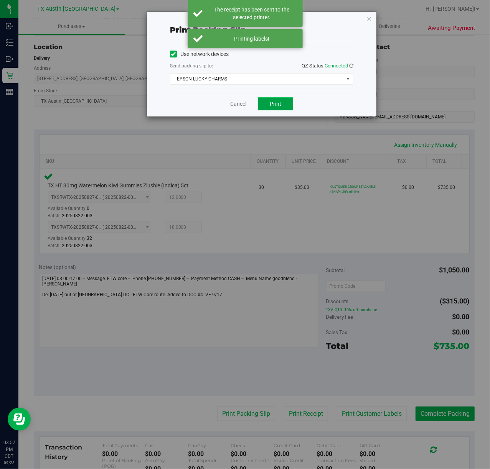
click at [274, 109] on button "Print" at bounding box center [275, 103] width 35 height 13
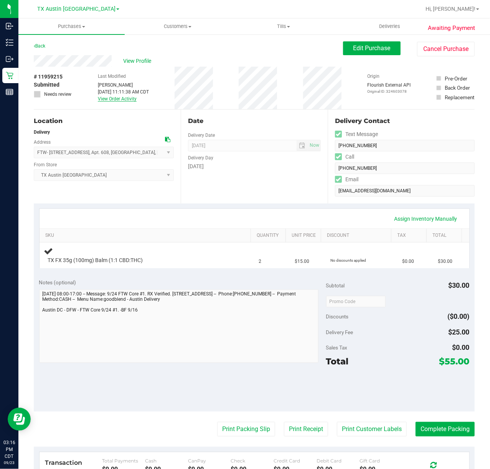
click at [102, 97] on link "View Order Activity" at bounding box center [117, 98] width 39 height 5
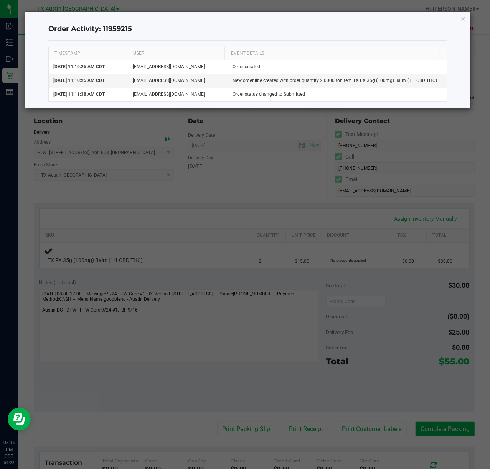
click at [461, 17] on icon "button" at bounding box center [463, 18] width 5 height 9
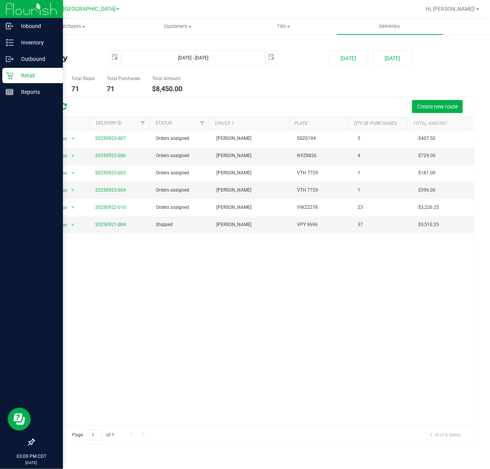
click at [13, 74] on icon at bounding box center [9, 75] width 7 height 7
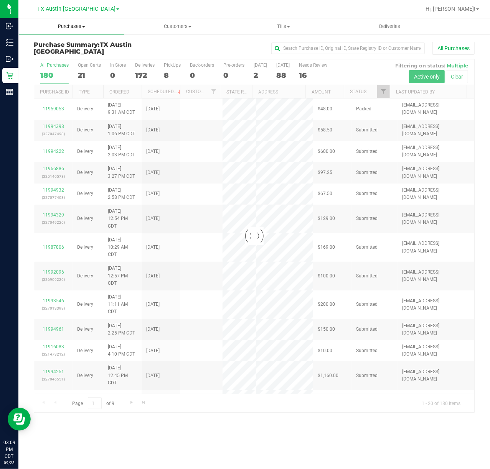
click at [71, 23] on span "Purchases" at bounding box center [71, 26] width 105 height 7
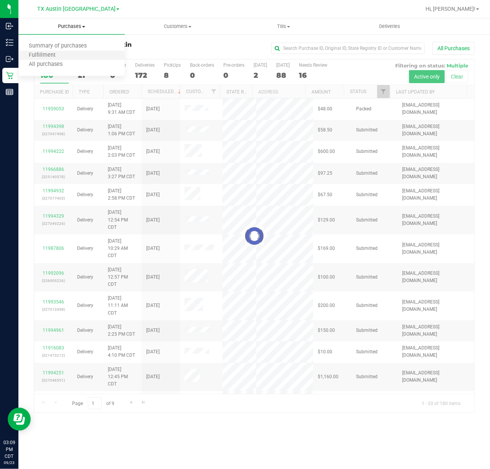
click at [64, 51] on li "Fulfillment" at bounding box center [71, 55] width 106 height 9
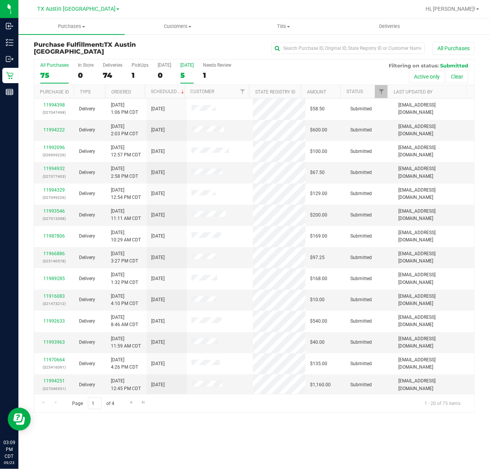
click at [181, 73] on div "5" at bounding box center [186, 75] width 13 height 9
click at [0, 0] on input "Tomorrow 5" at bounding box center [0, 0] width 0 height 0
